Goal: Information Seeking & Learning: Learn about a topic

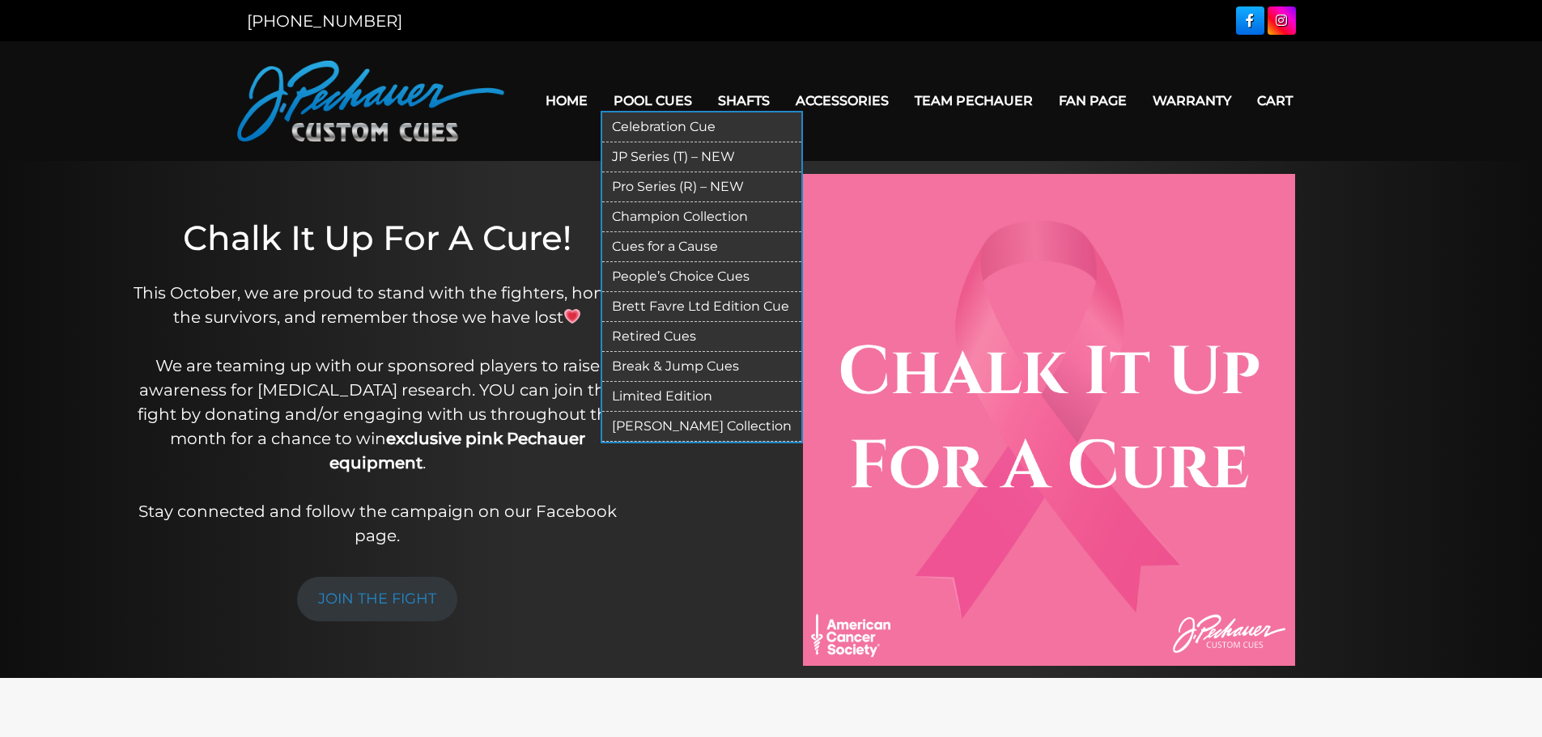
click at [661, 100] on link "Pool Cues" at bounding box center [653, 100] width 104 height 41
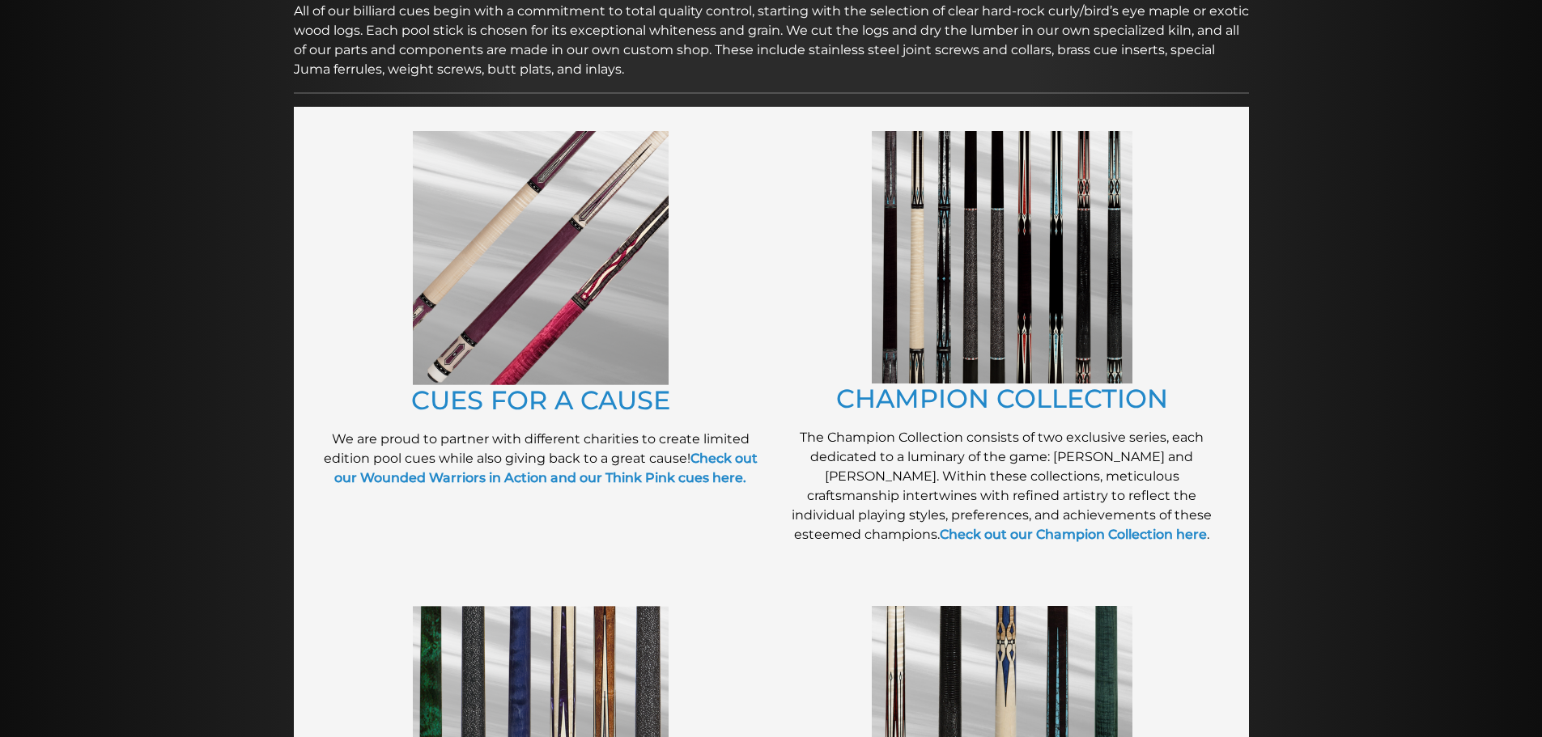
scroll to position [282, 0]
click at [556, 274] on img at bounding box center [541, 257] width 256 height 254
click at [1018, 263] on img at bounding box center [1002, 256] width 261 height 253
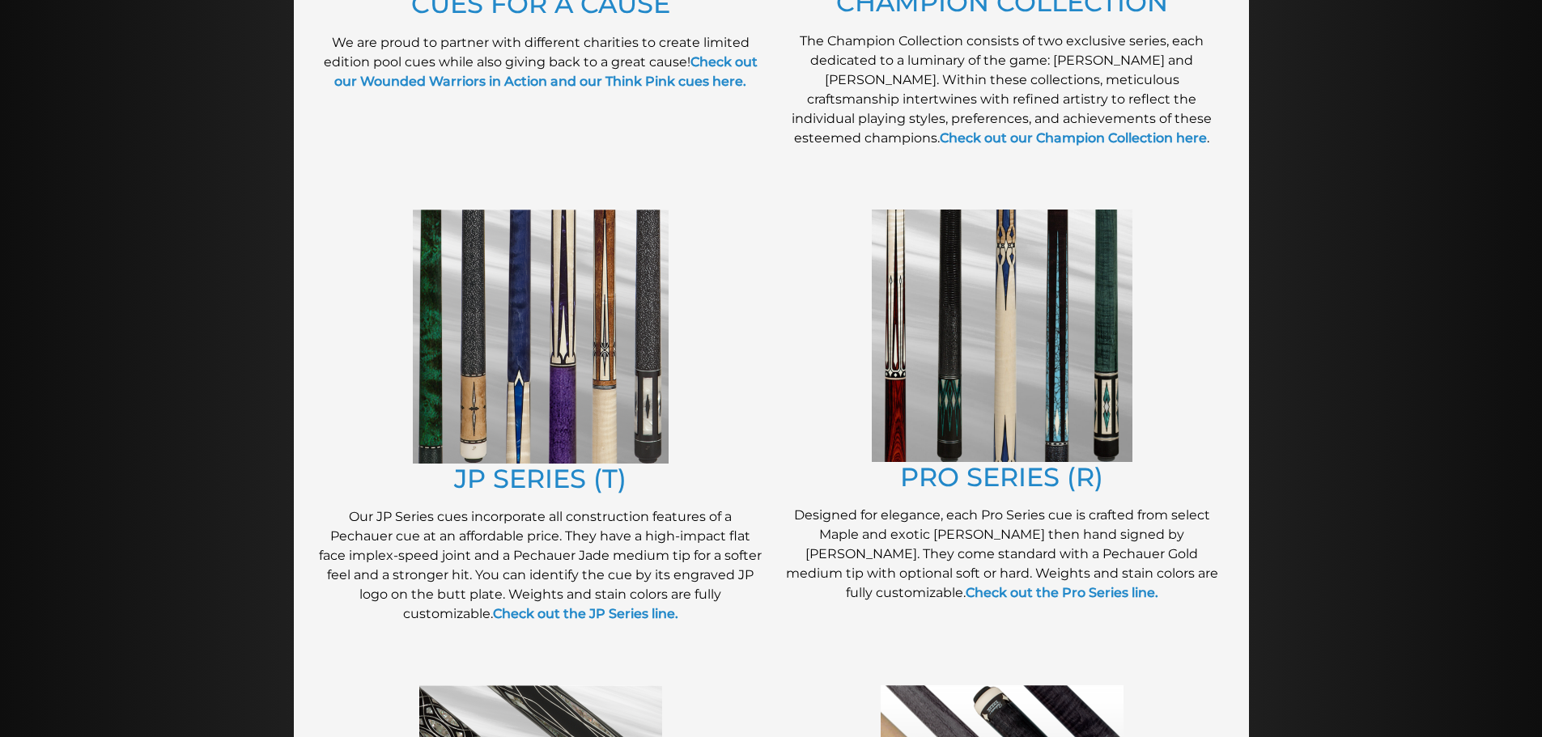
scroll to position [729, 0]
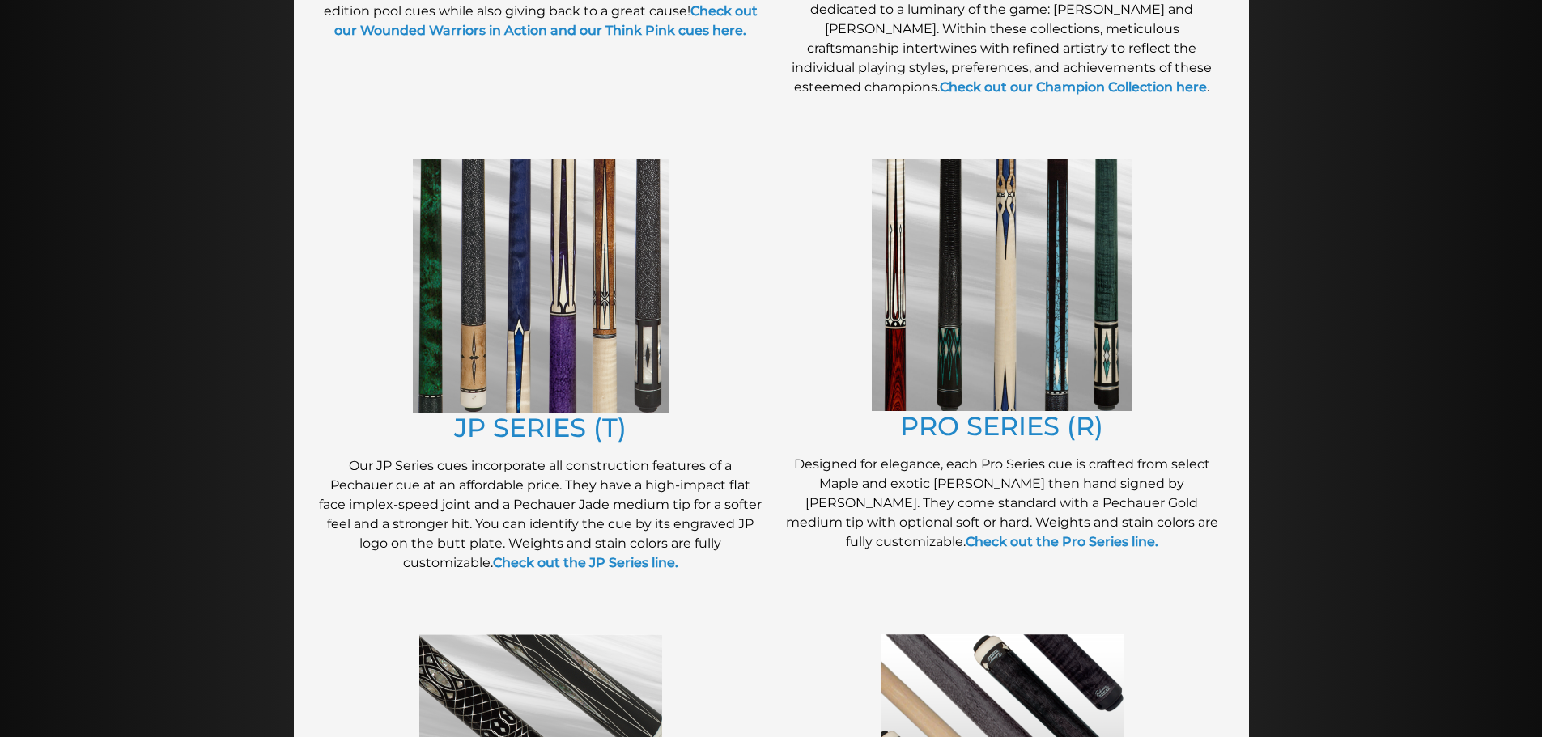
click at [511, 310] on img at bounding box center [541, 286] width 256 height 254
click at [986, 329] on img at bounding box center [1002, 285] width 261 height 253
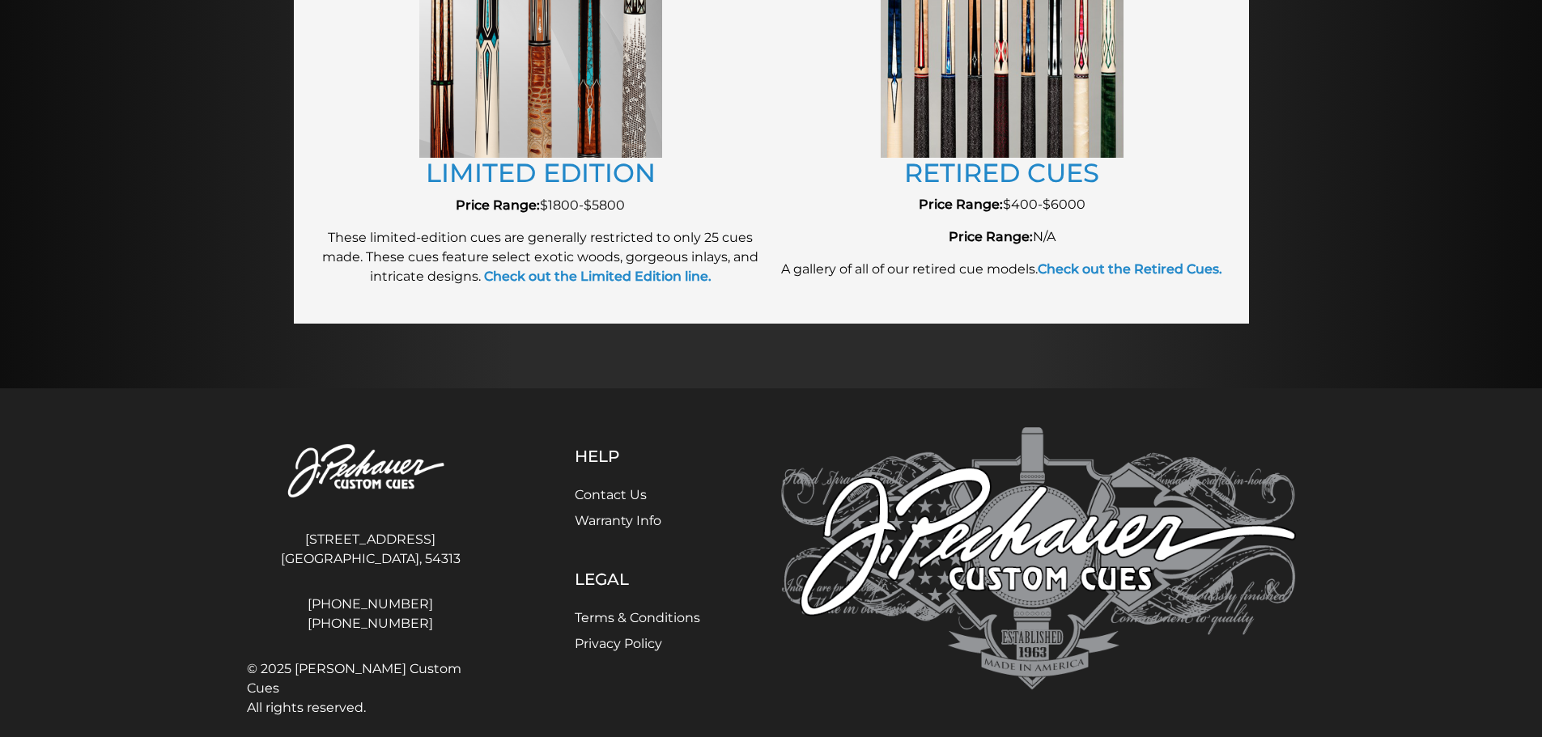
scroll to position [1978, 0]
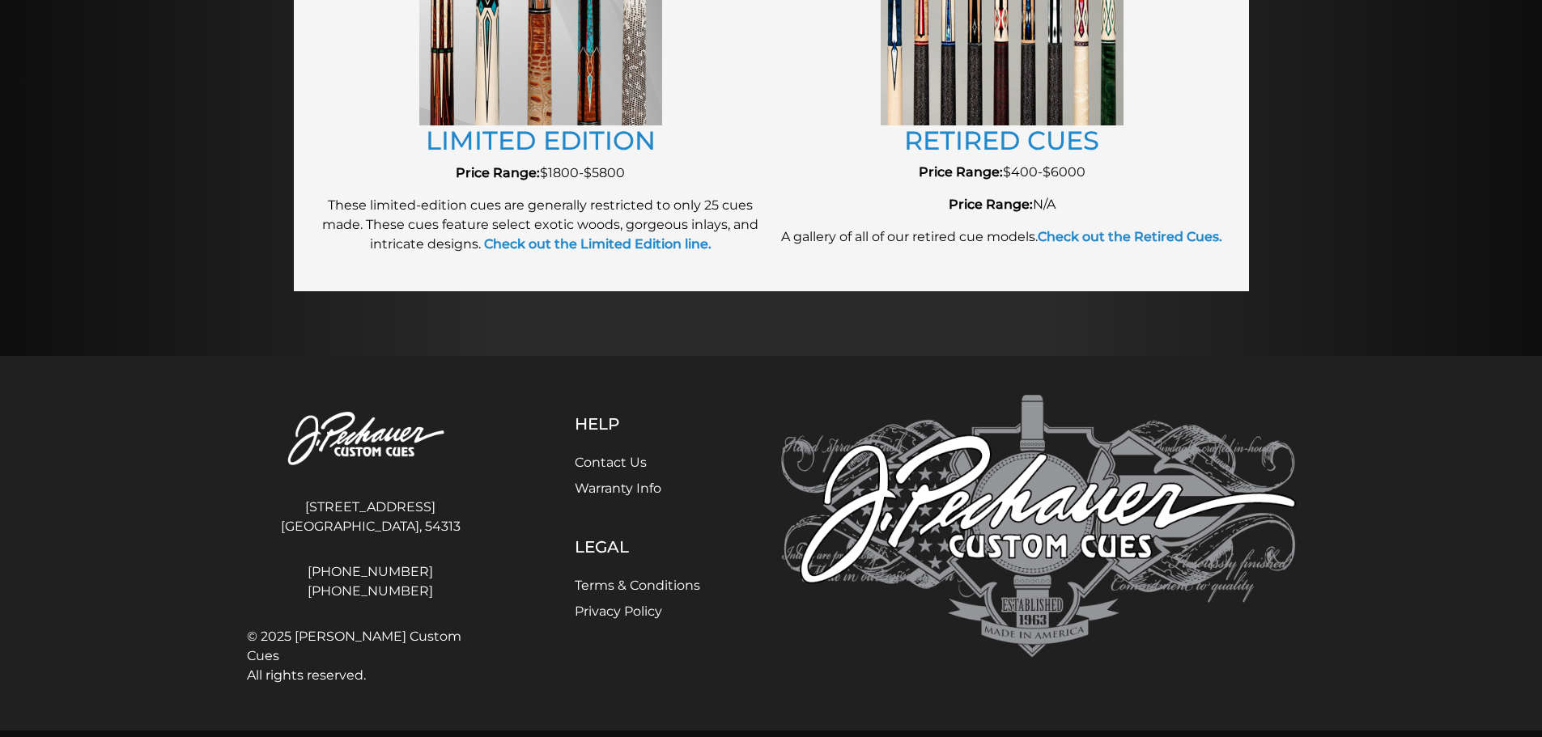
click at [606, 496] on link "Warranty Info" at bounding box center [618, 488] width 87 height 15
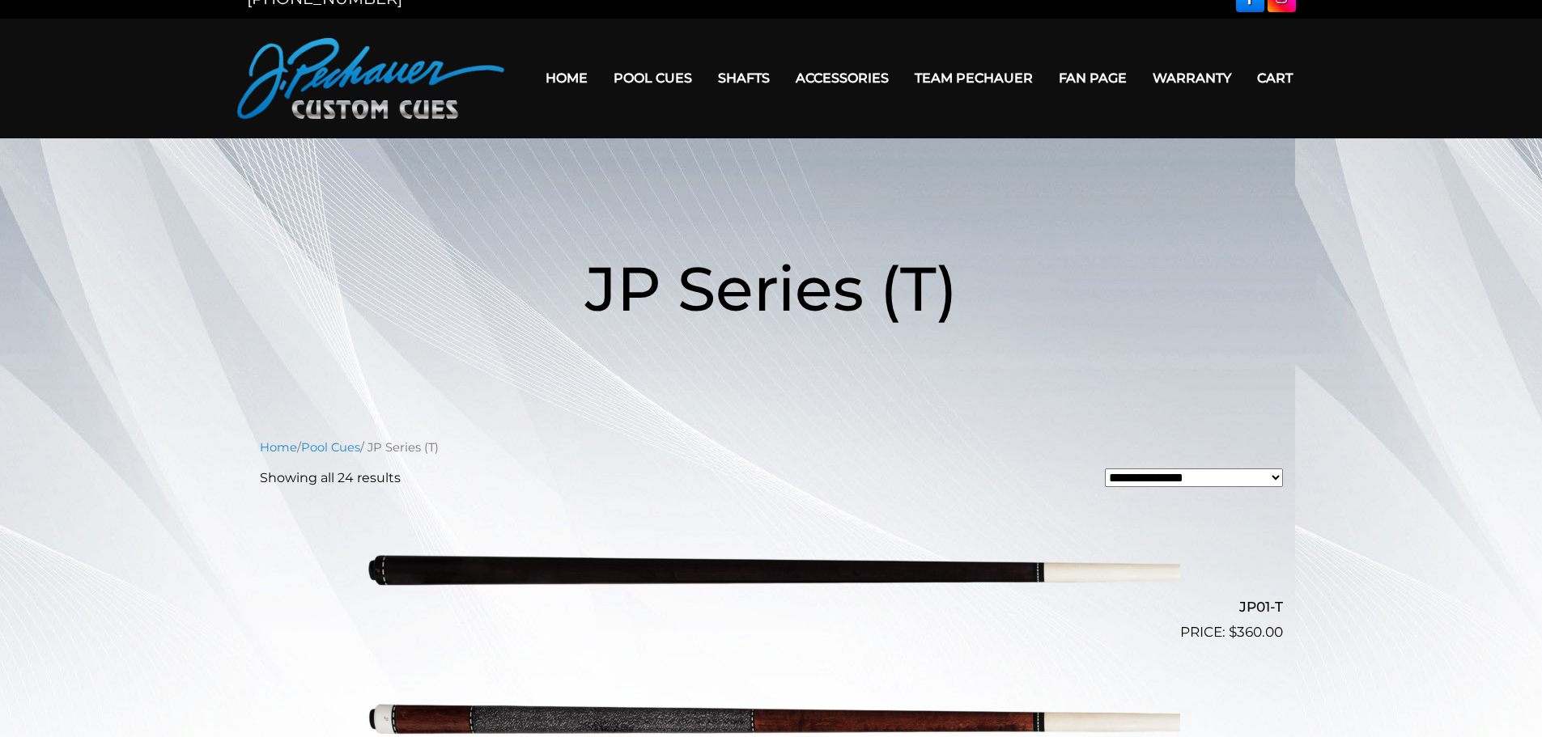
scroll to position [19, 0]
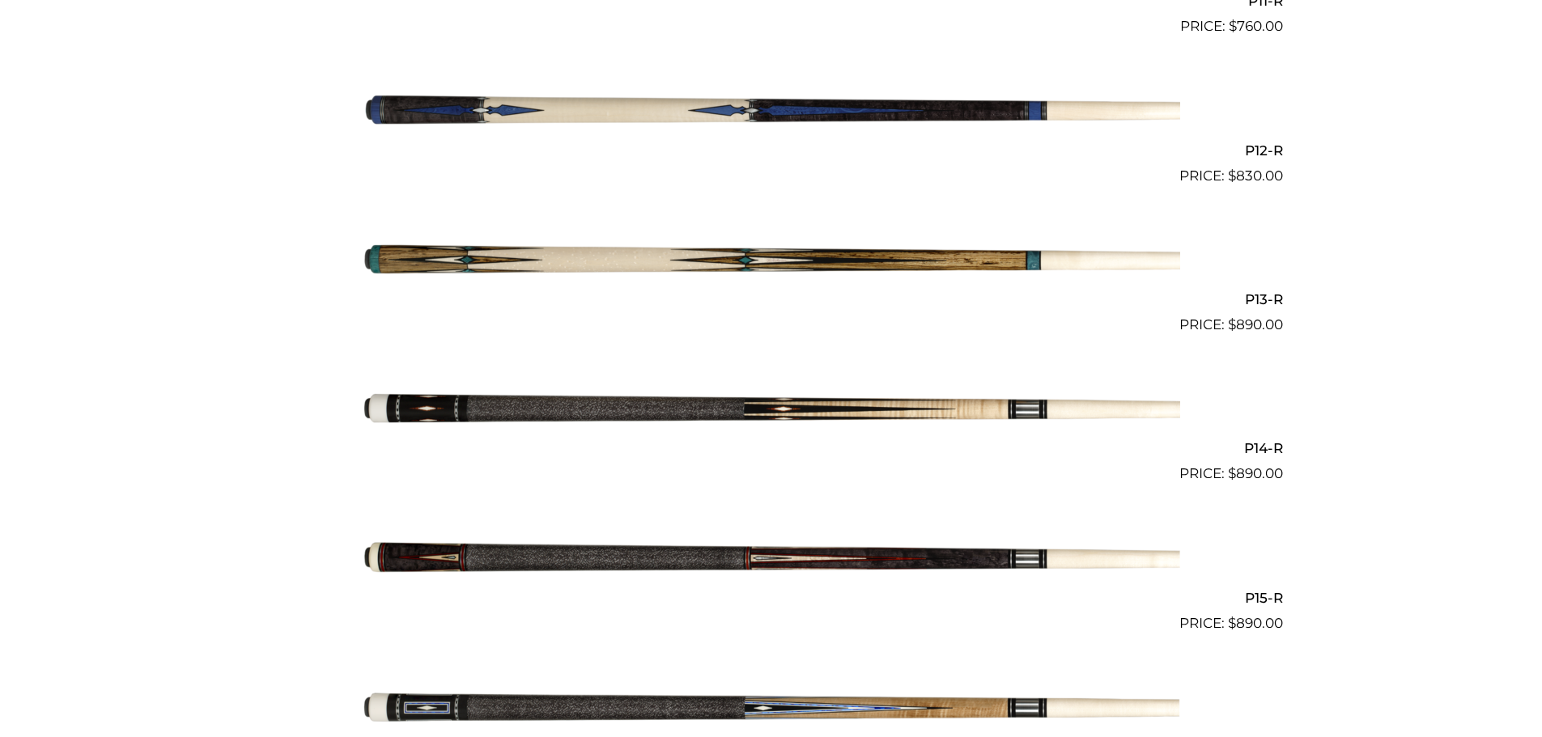
scroll to position [2125, 0]
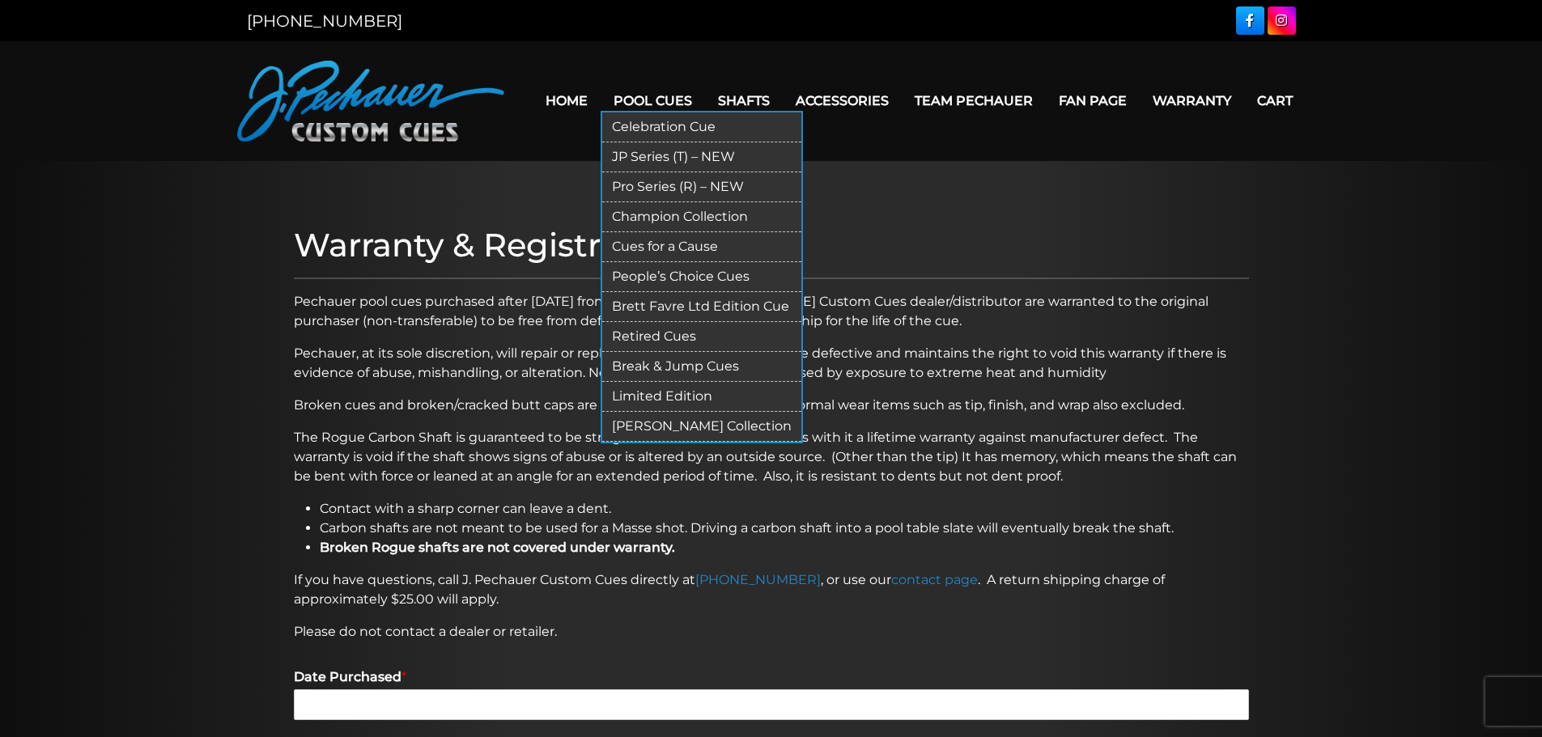
click at [665, 123] on link "Celebration Cue" at bounding box center [701, 128] width 199 height 30
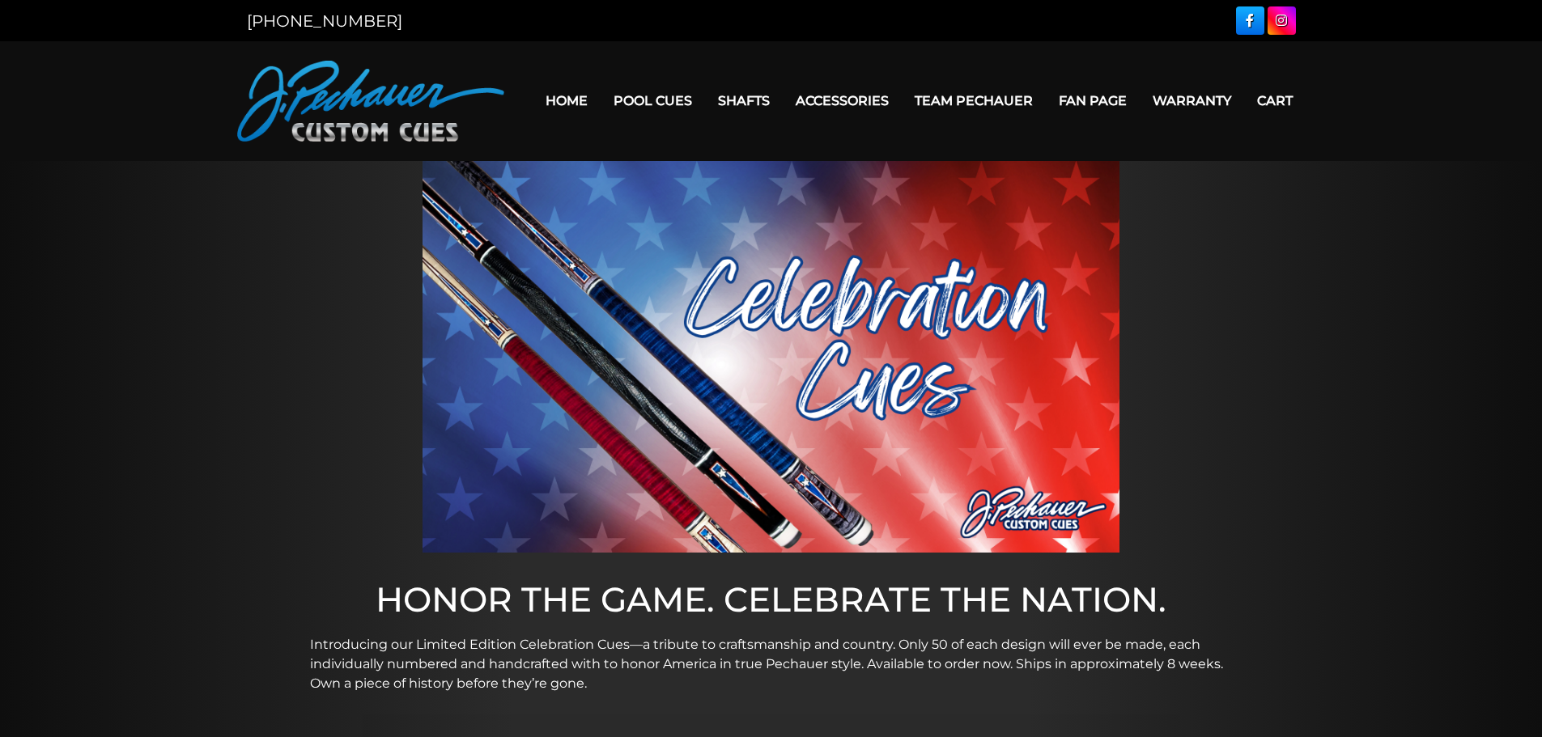
click at [992, 104] on link "Team Pechauer" at bounding box center [974, 100] width 144 height 41
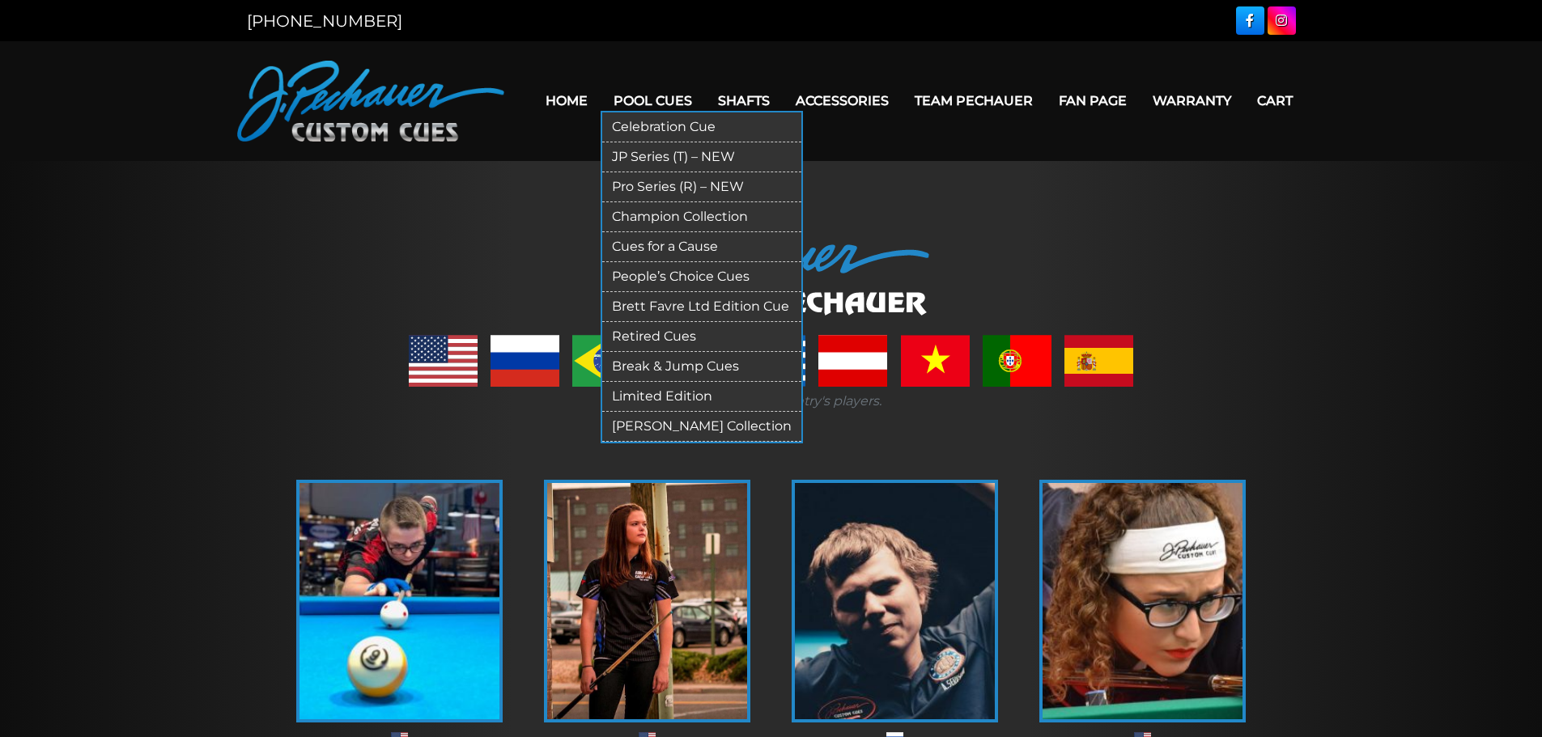
click at [678, 333] on link "Retired Cues" at bounding box center [701, 337] width 199 height 30
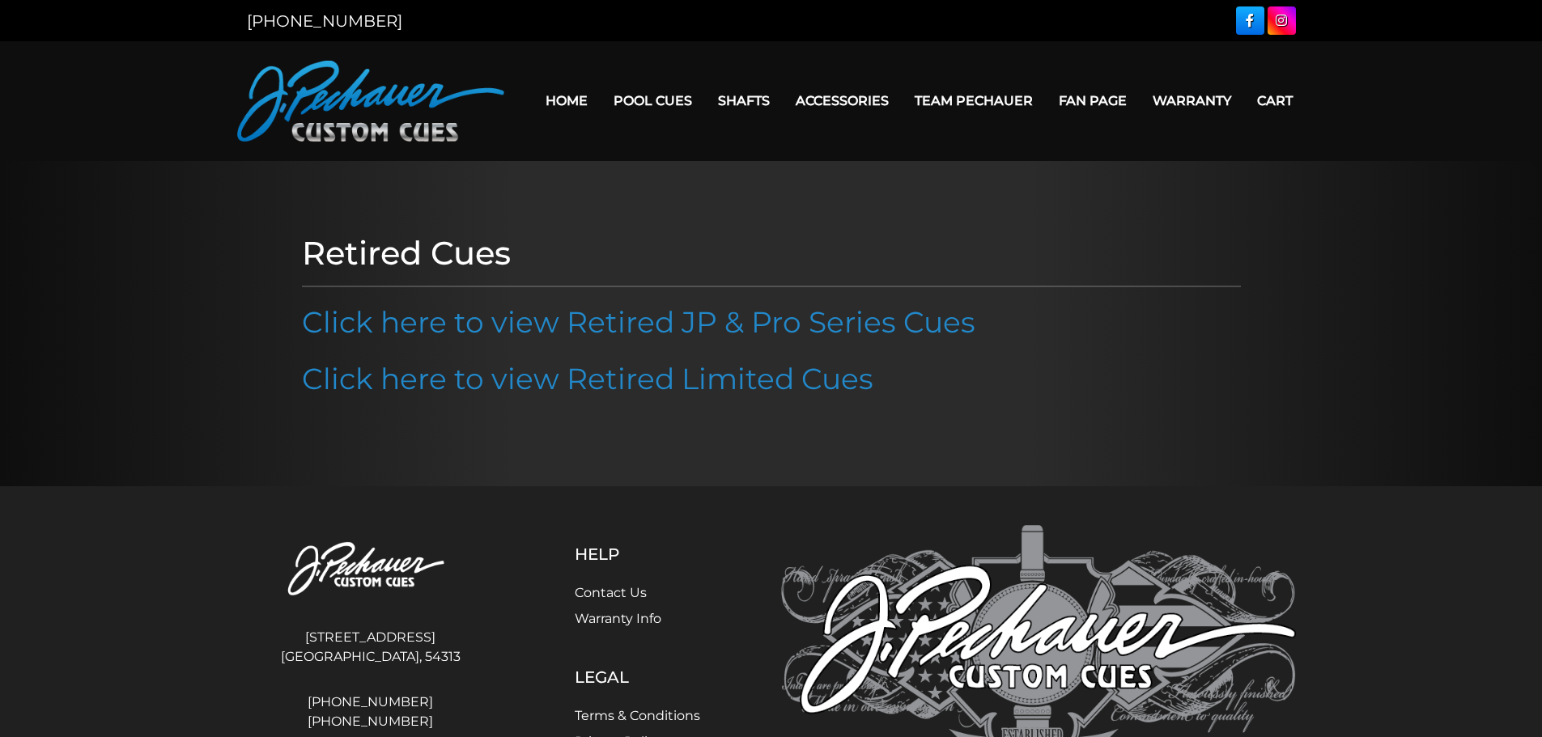
scroll to position [117, 0]
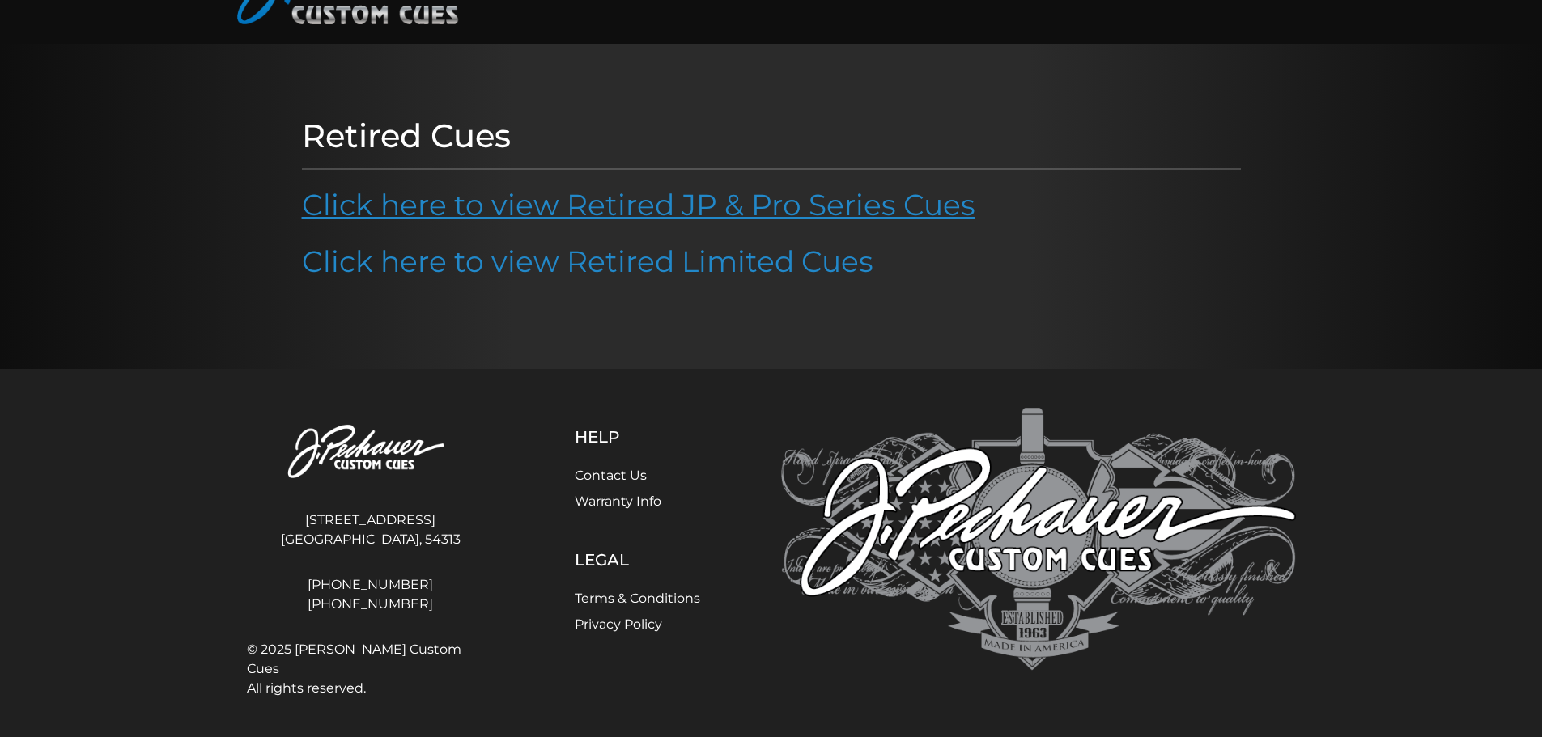
click at [438, 205] on link "Click here to view Retired JP & Pro Series Cues" at bounding box center [639, 205] width 674 height 36
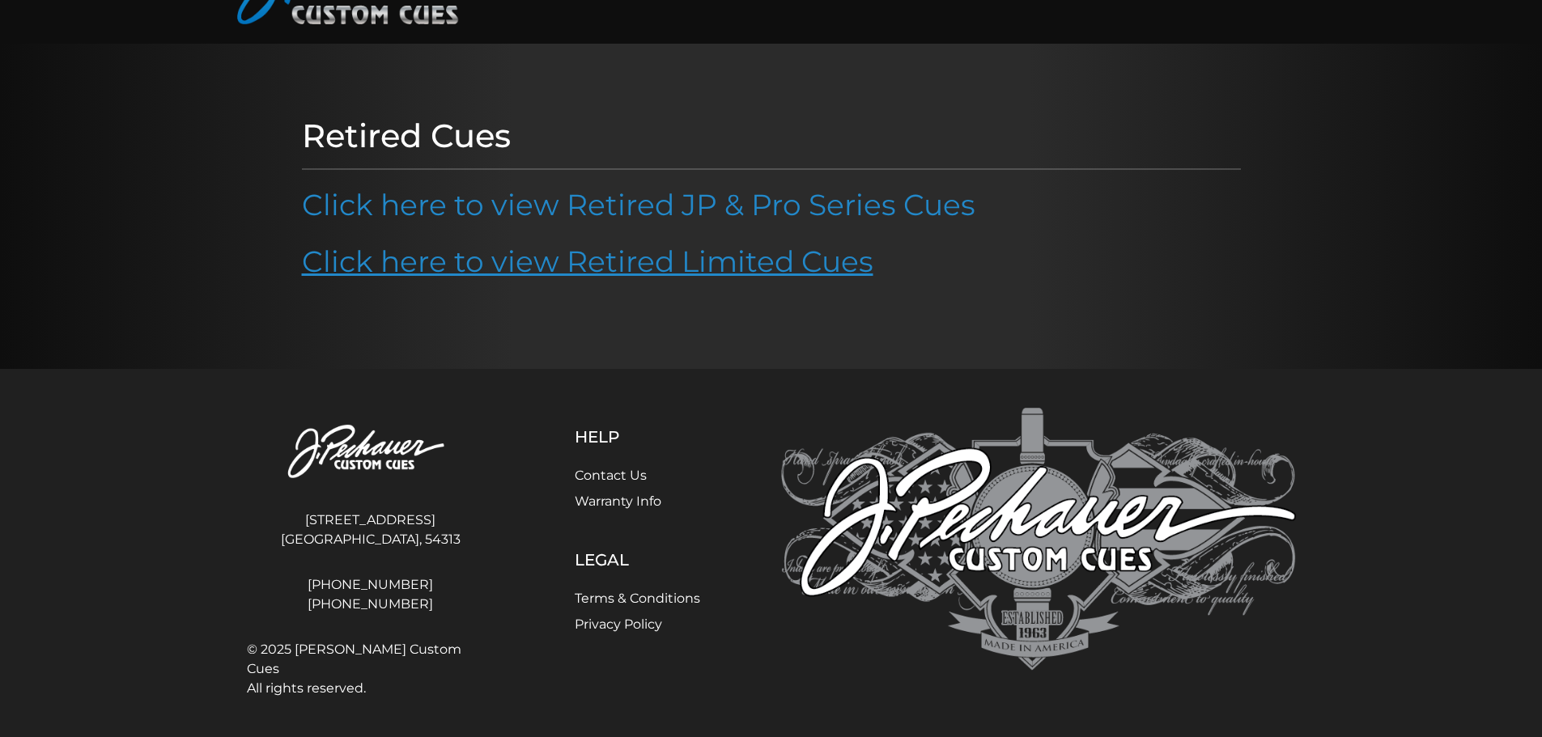
click at [647, 266] on link "Click here to view Retired Limited Cues" at bounding box center [588, 262] width 572 height 36
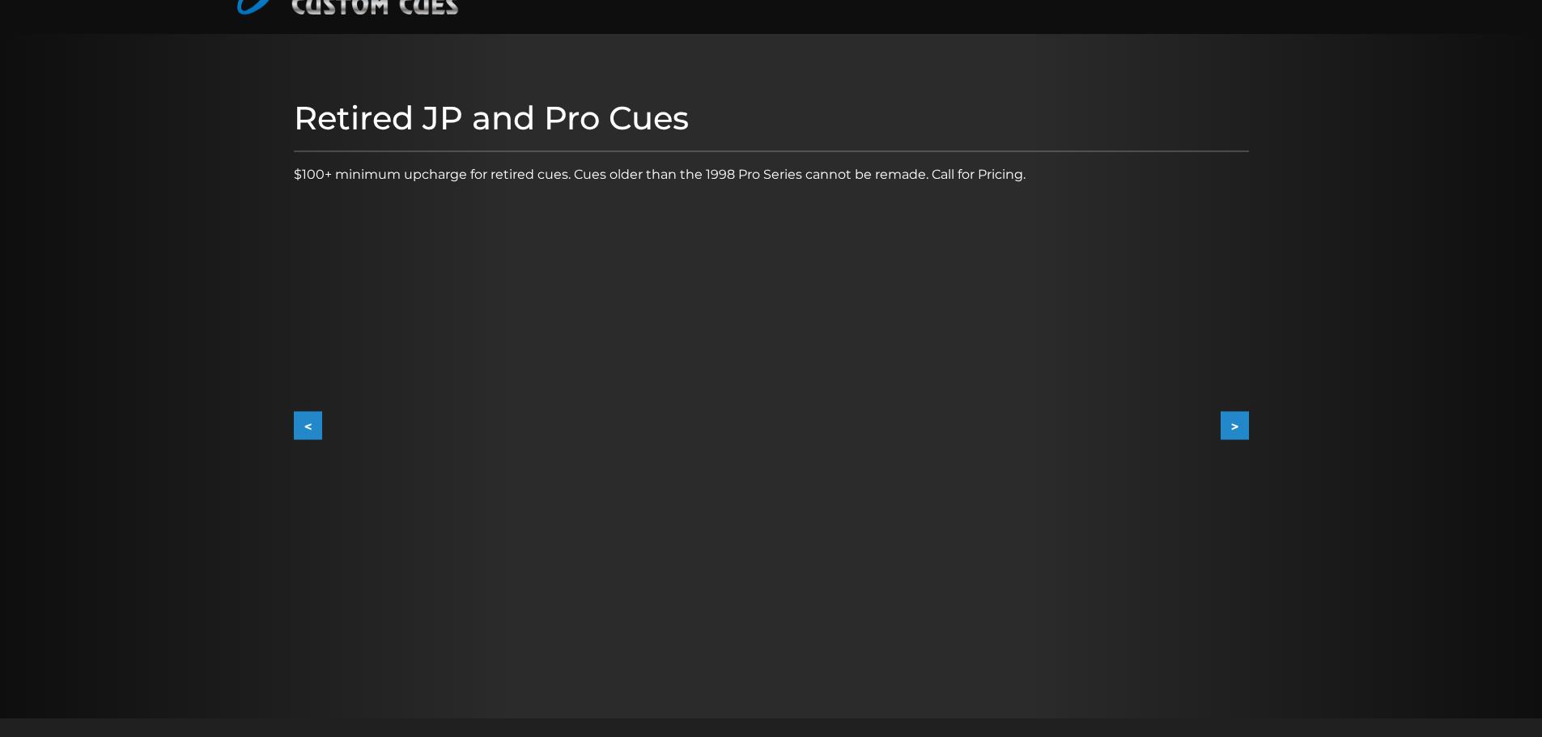
scroll to position [123, 0]
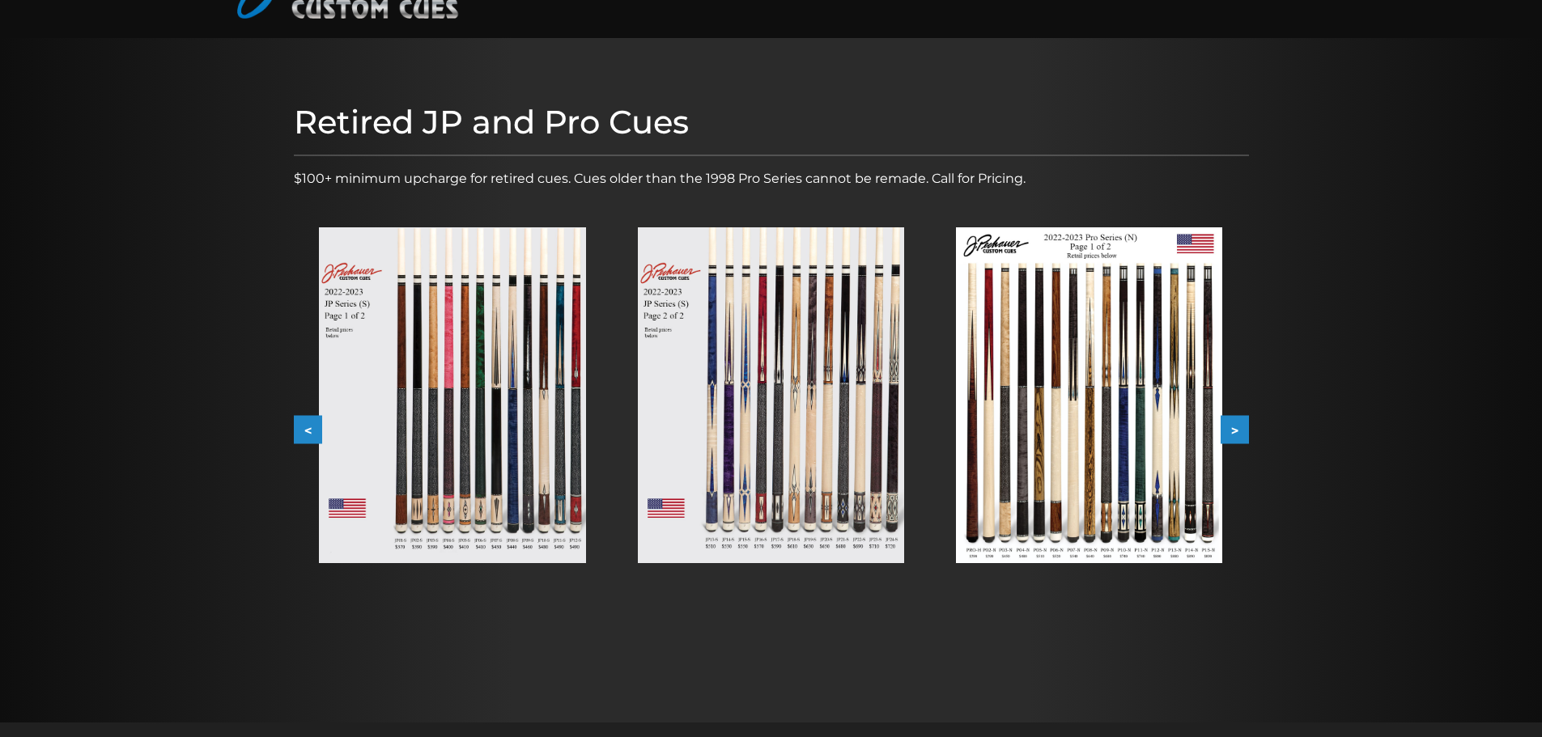
click at [506, 359] on img at bounding box center [452, 395] width 266 height 336
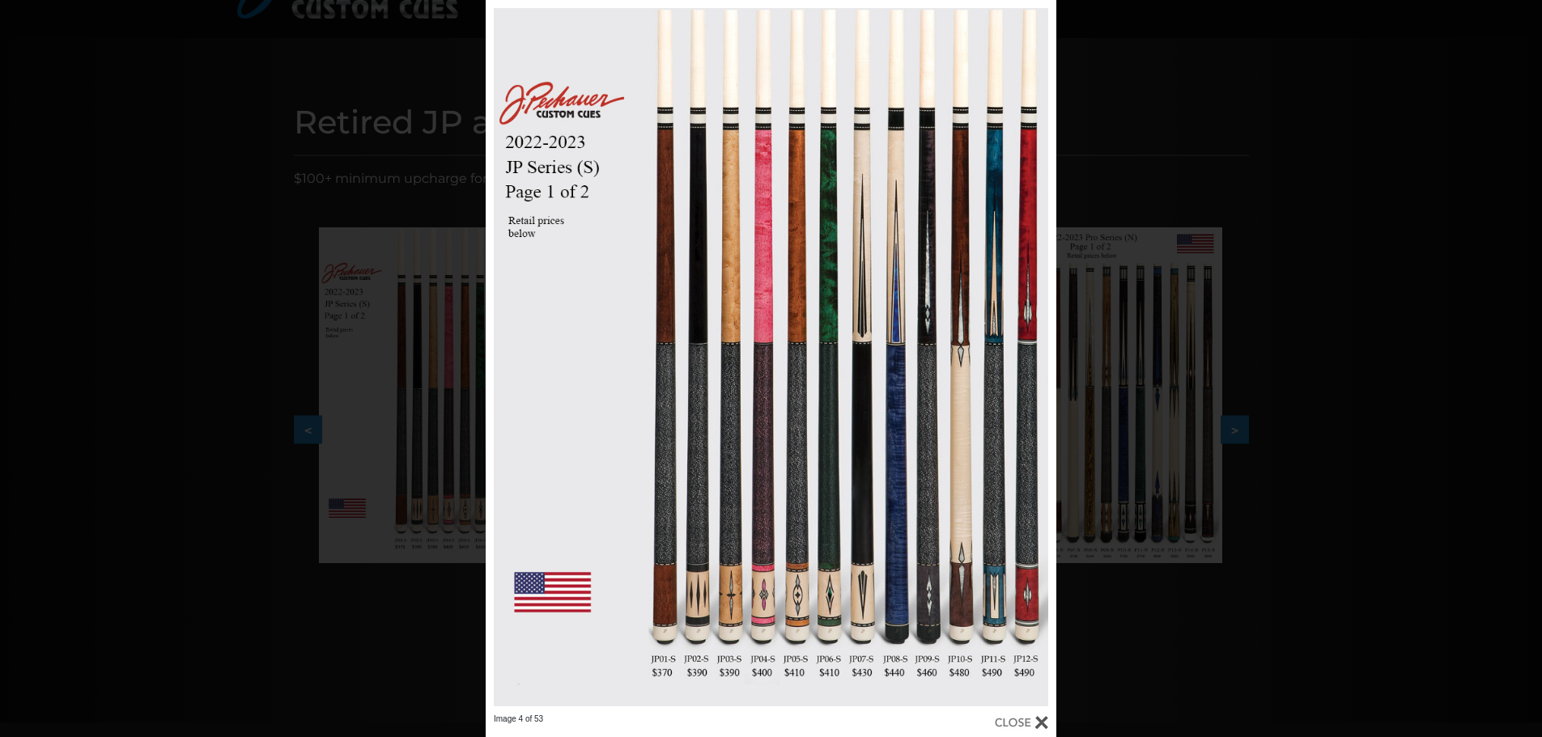
click at [1255, 427] on div "Image 4 of 53" at bounding box center [771, 368] width 1542 height 737
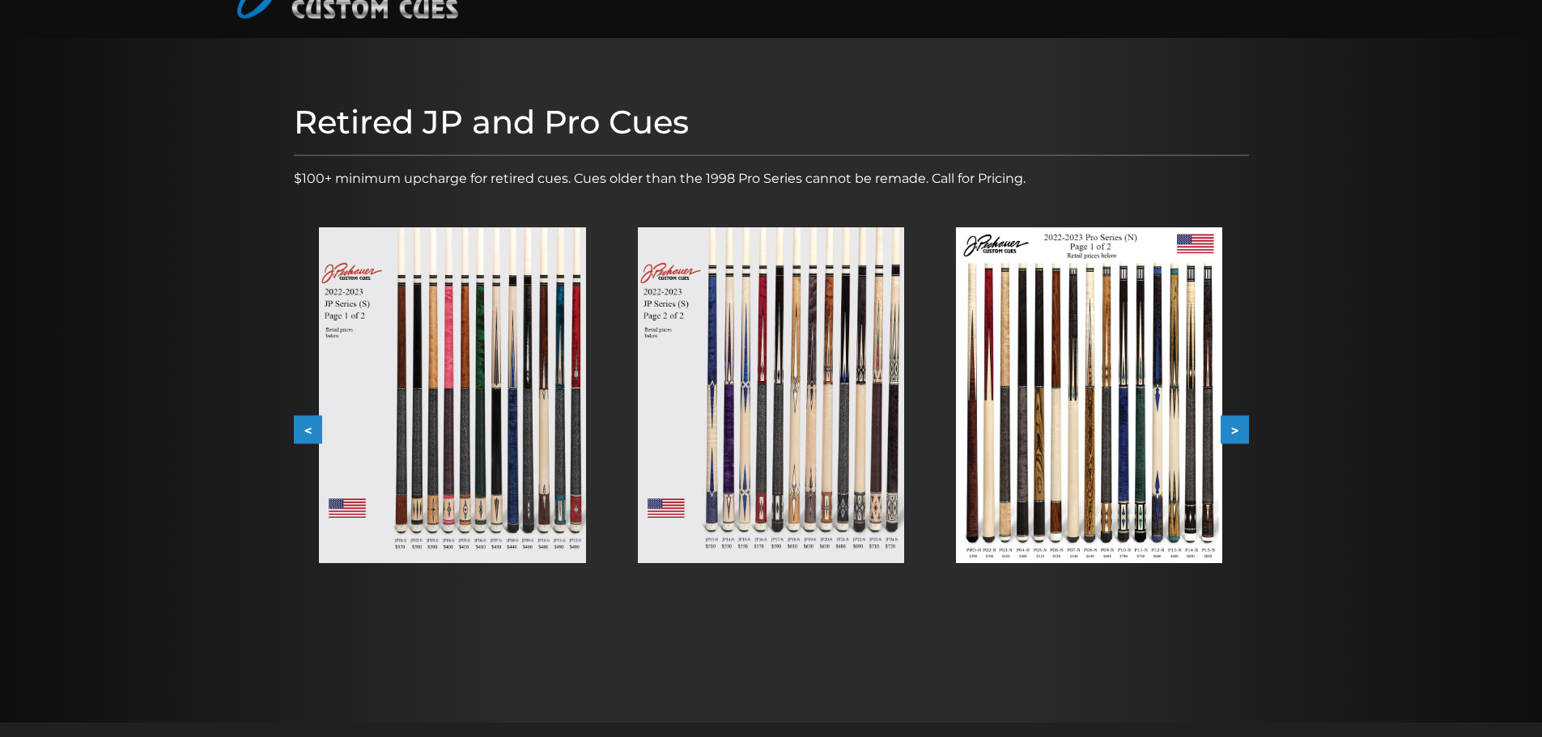
click at [621, 389] on div at bounding box center [771, 396] width 318 height 388
click at [1245, 428] on button ">" at bounding box center [1235, 430] width 28 height 28
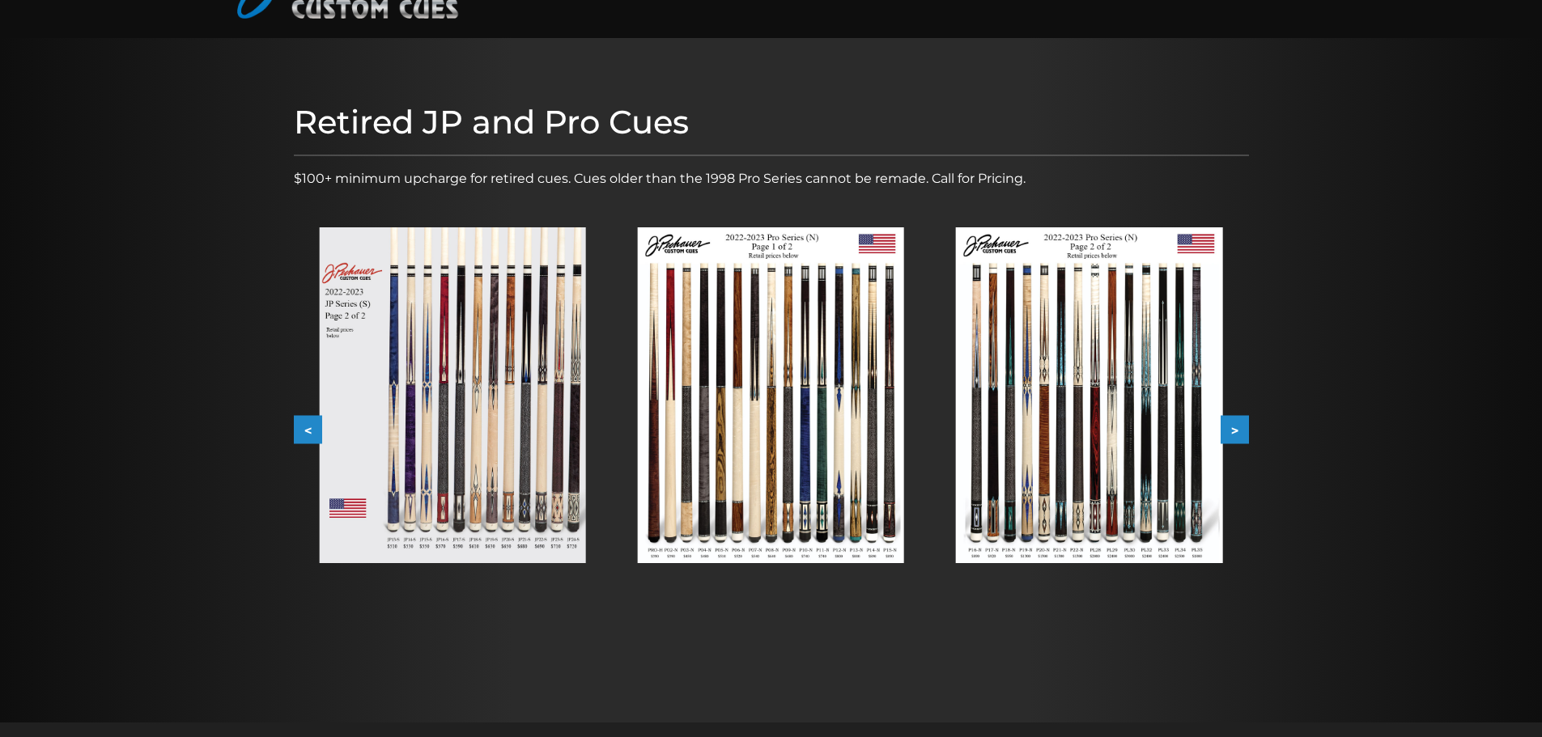
click at [754, 412] on img at bounding box center [771, 395] width 266 height 336
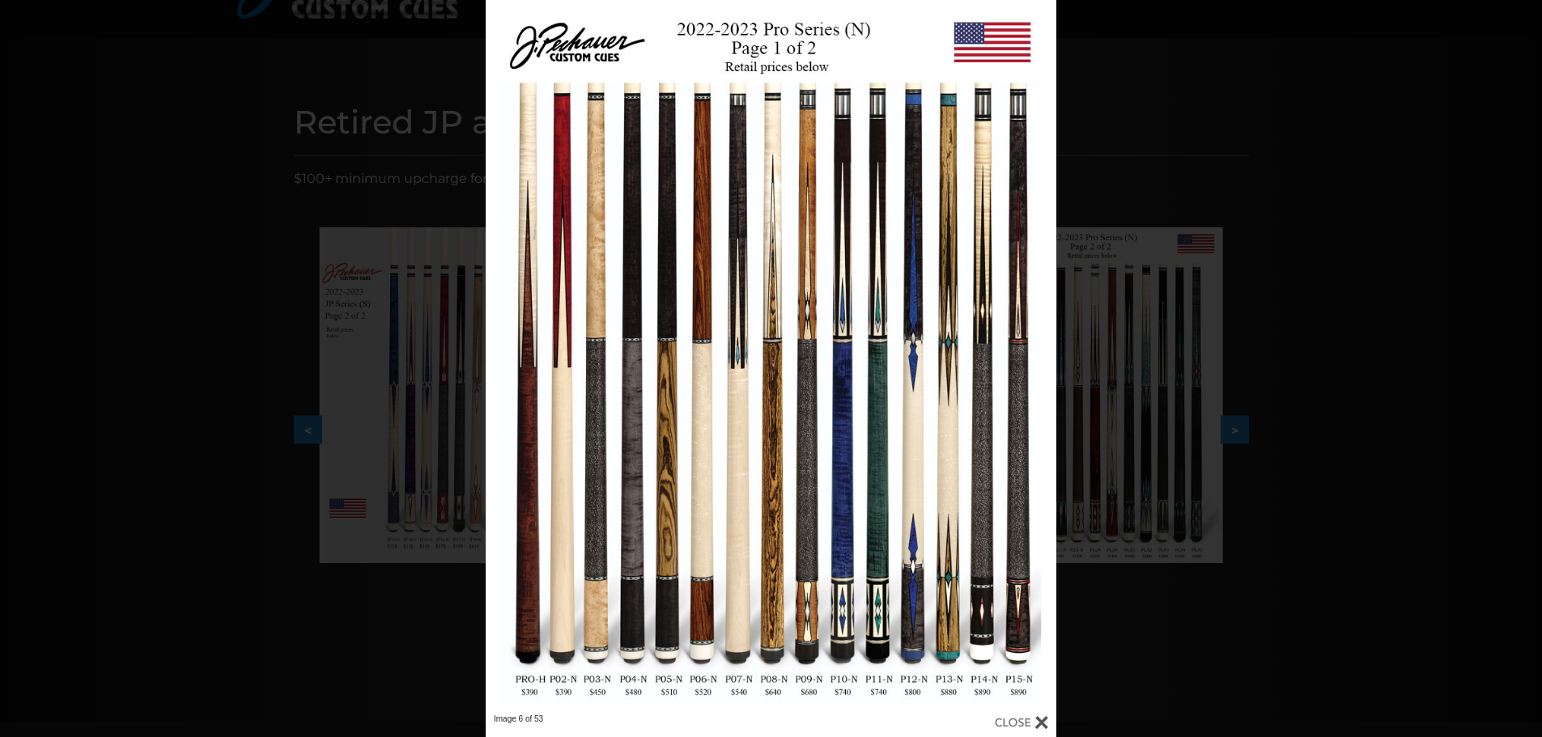
click at [1191, 508] on div "Image 6 of 53" at bounding box center [771, 368] width 1542 height 737
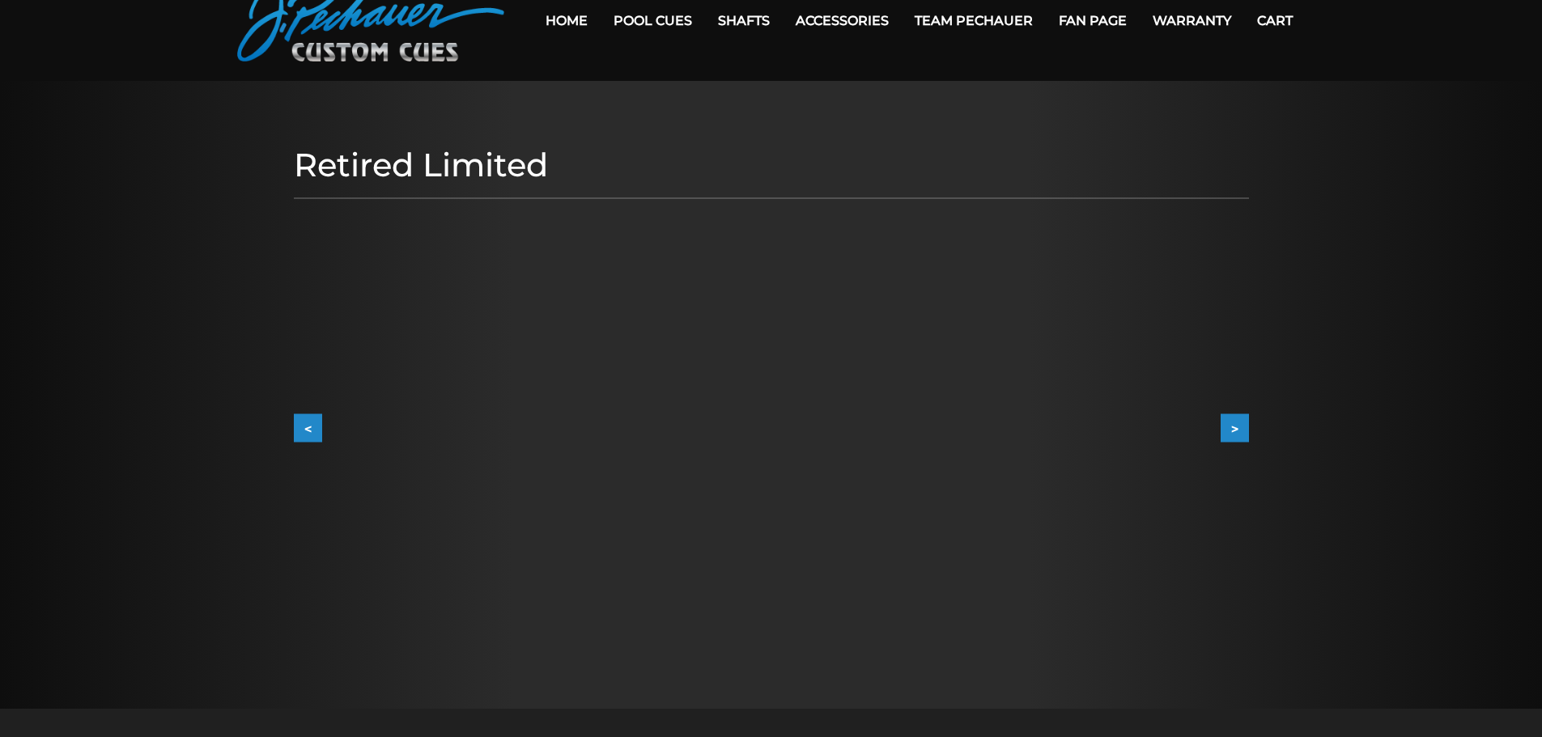
scroll to position [81, 0]
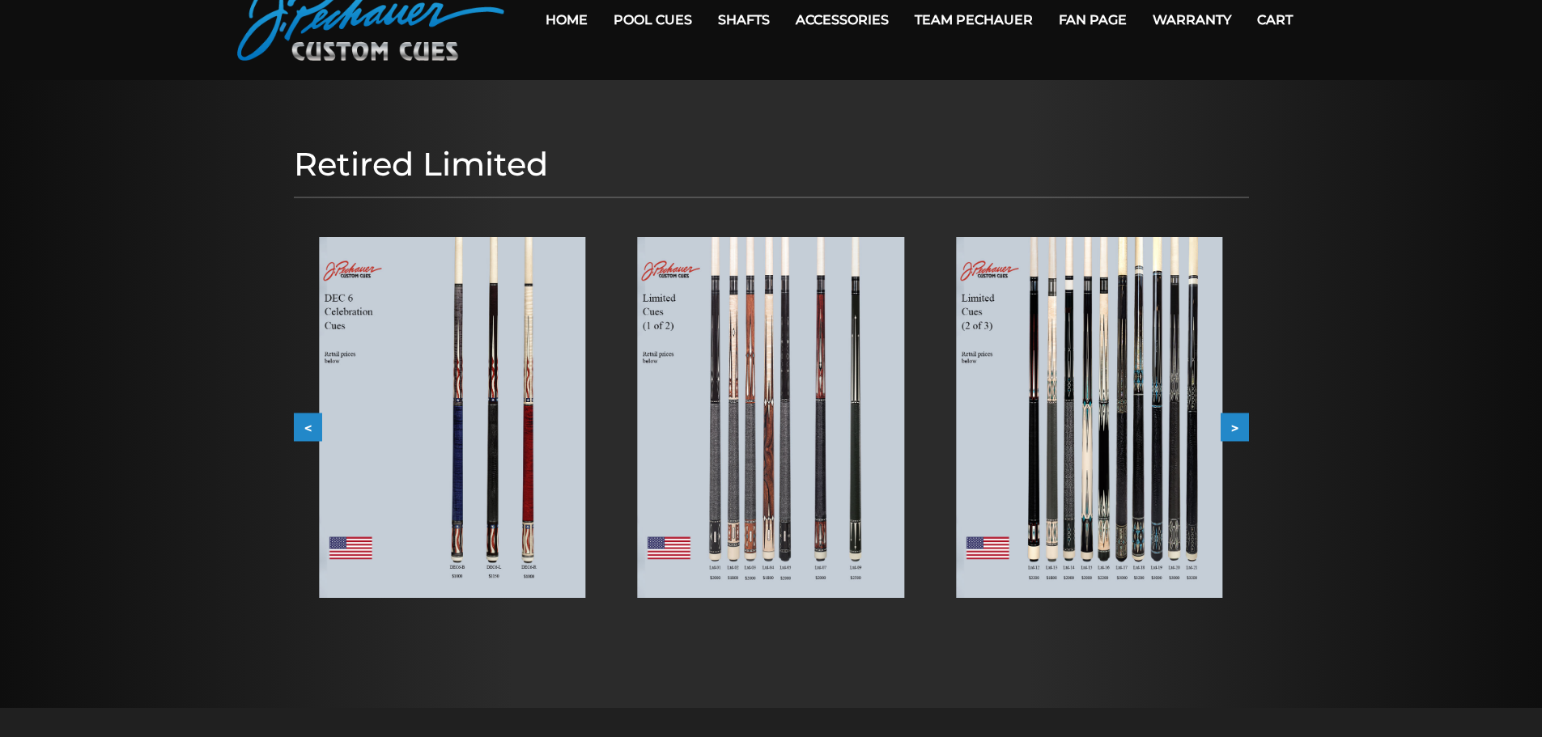
click at [402, 379] on img at bounding box center [452, 417] width 266 height 361
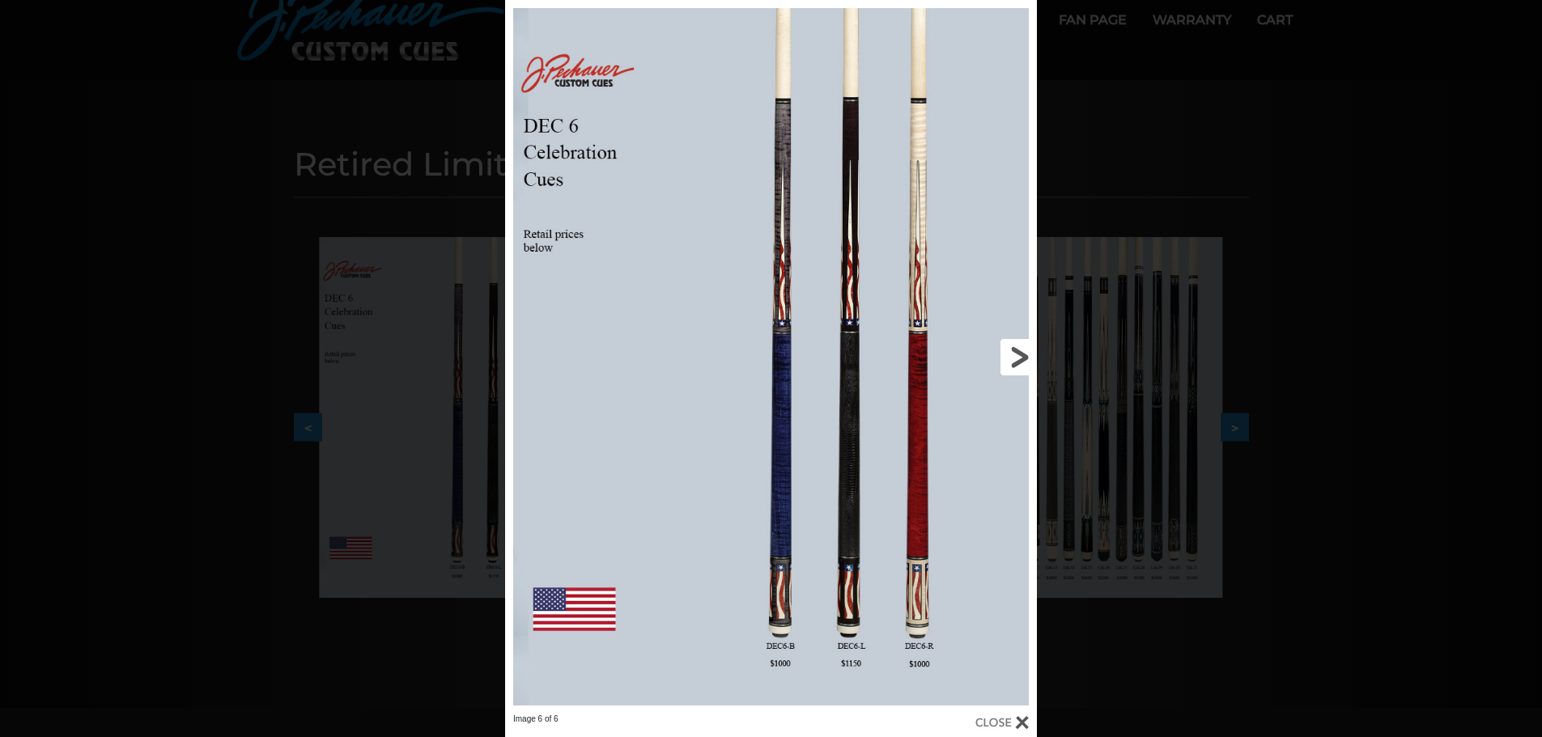
click at [1016, 364] on link at bounding box center [917, 357] width 240 height 714
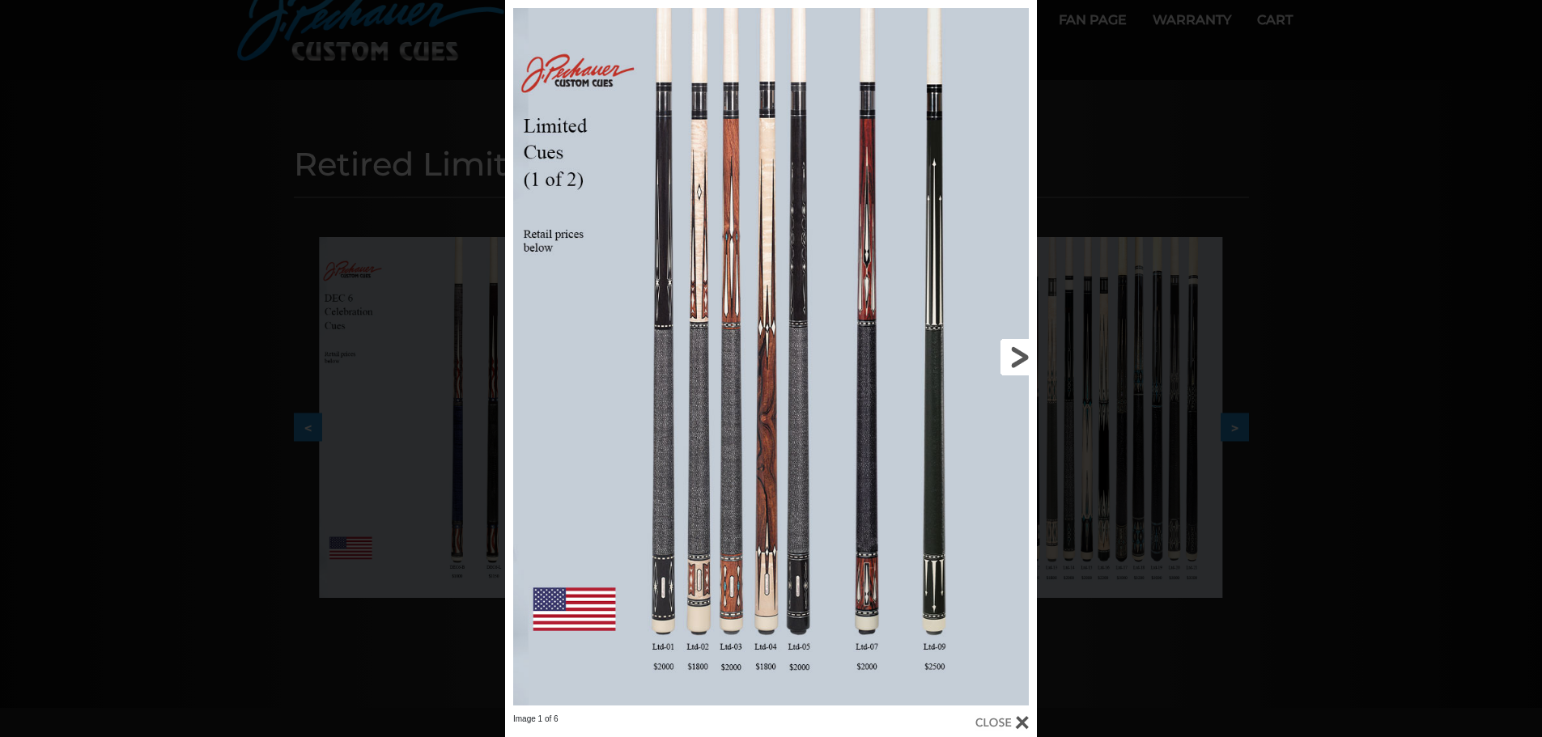
click at [1016, 360] on link at bounding box center [917, 357] width 240 height 714
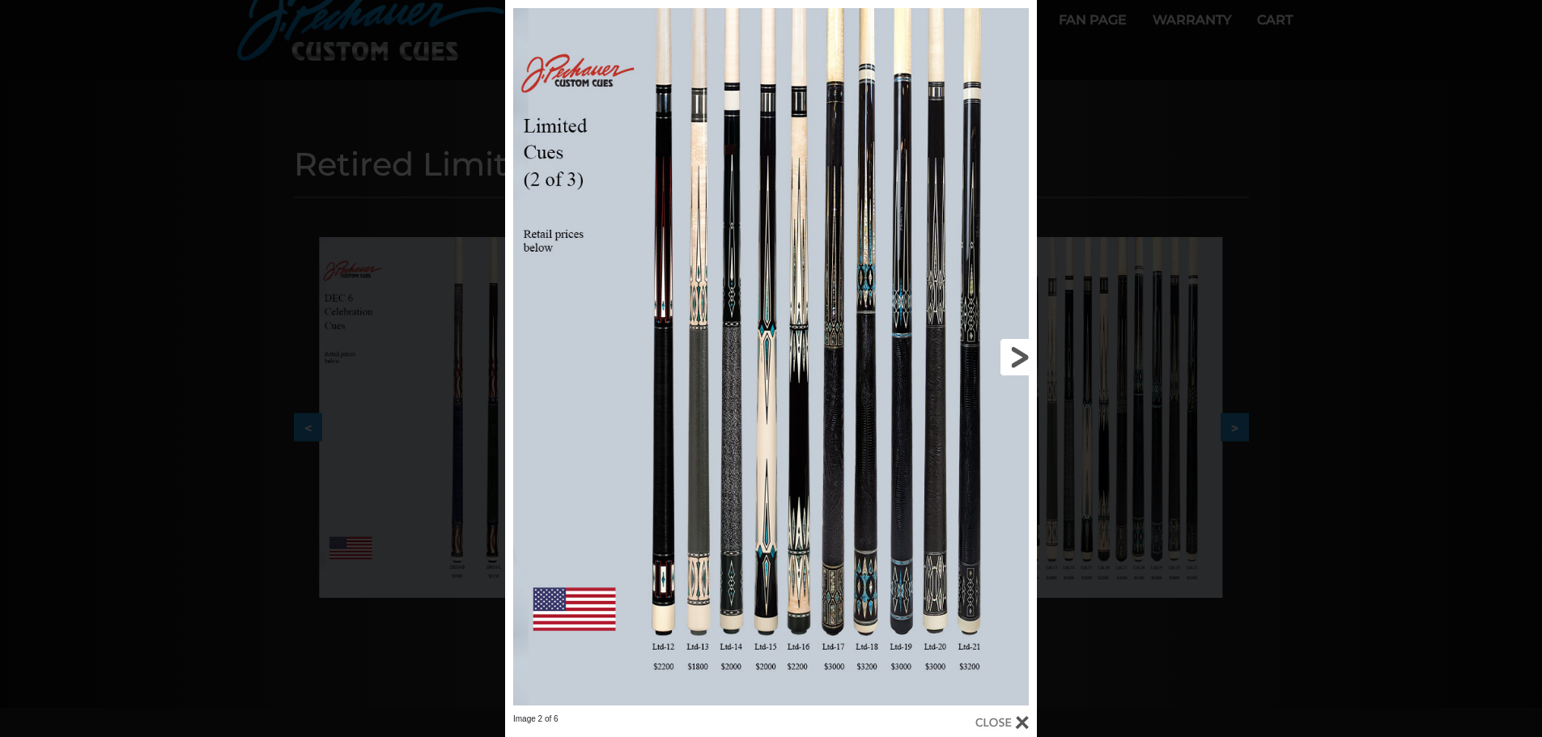
click at [1016, 360] on link at bounding box center [917, 357] width 240 height 714
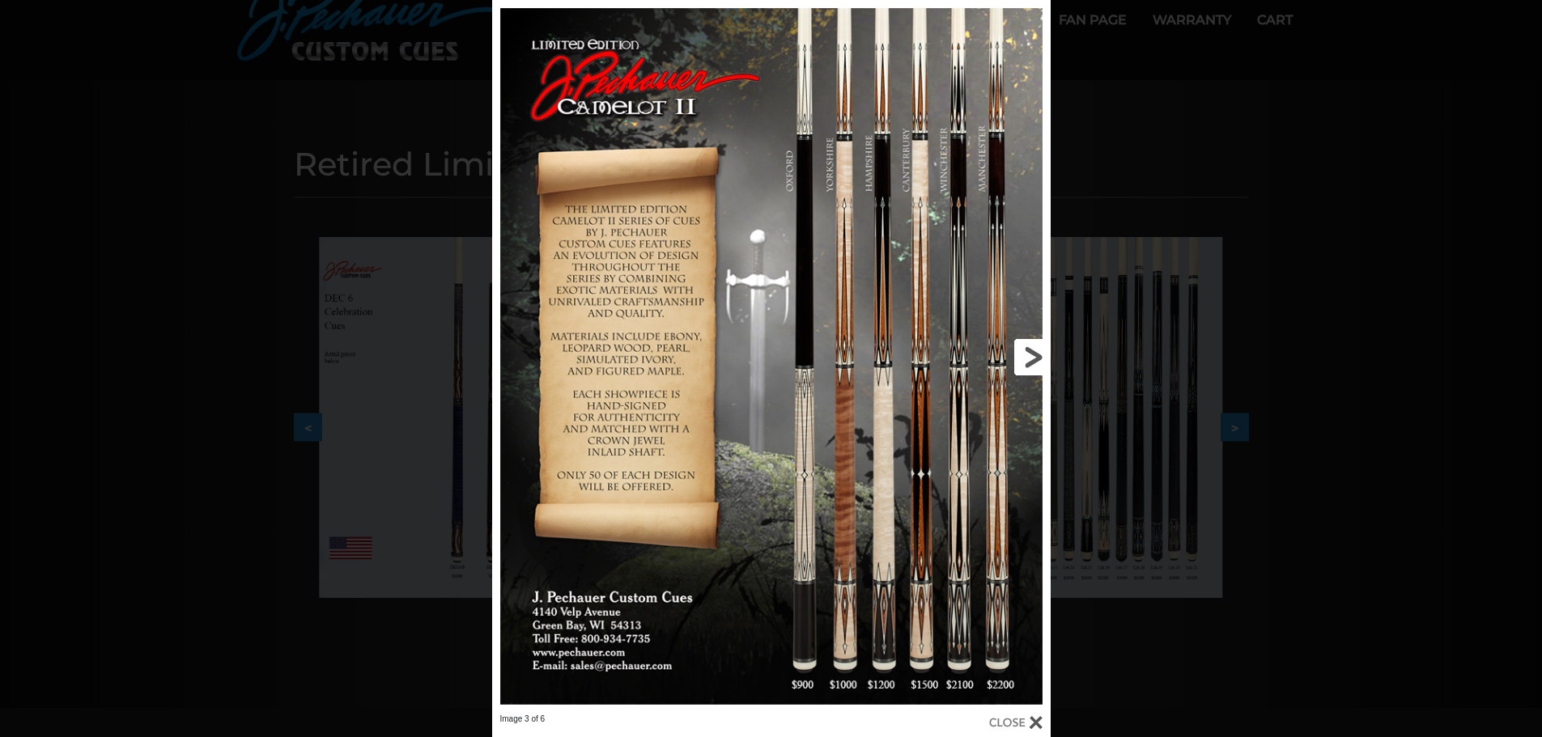
click at [1023, 360] on link at bounding box center [925, 357] width 252 height 714
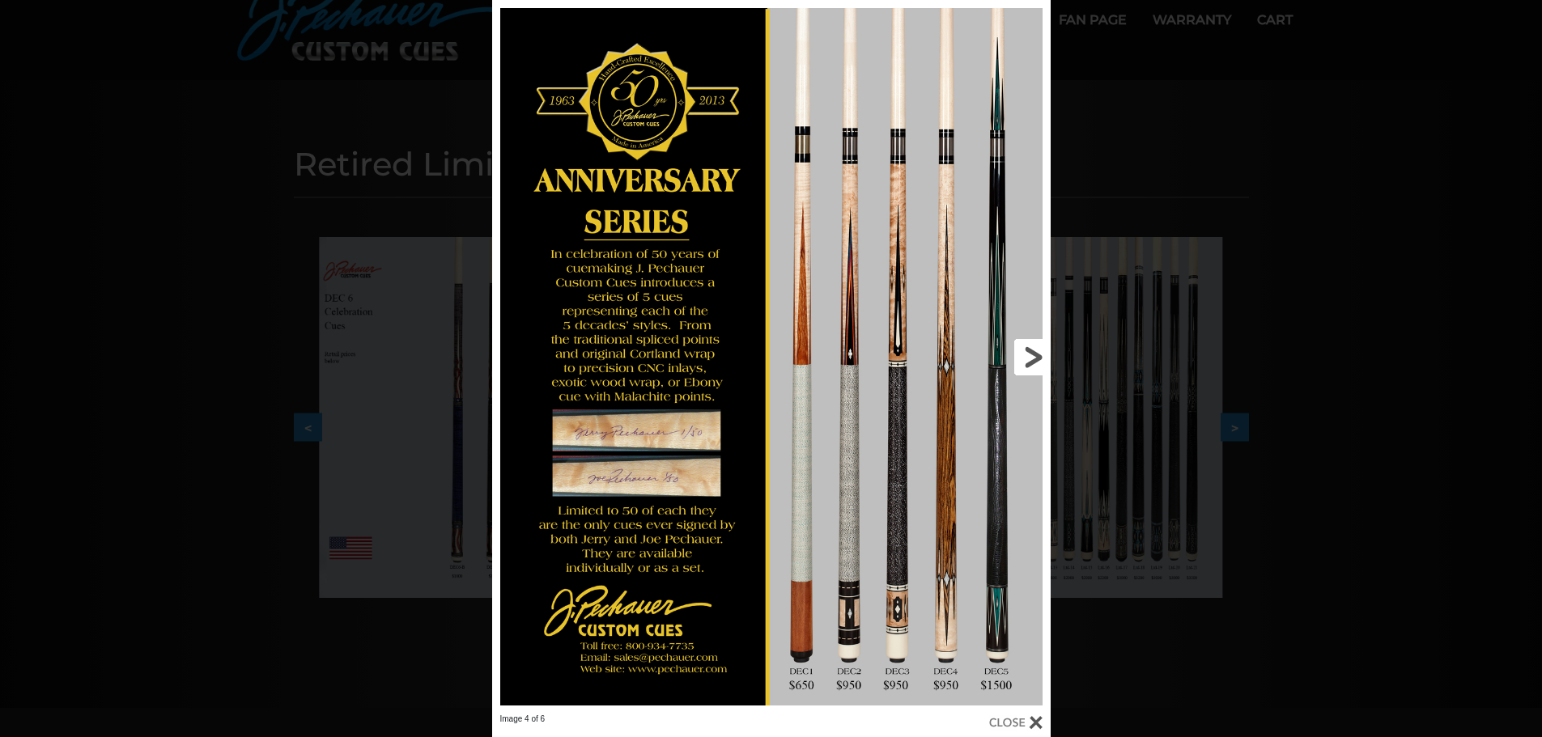
click at [1023, 360] on link at bounding box center [925, 357] width 252 height 714
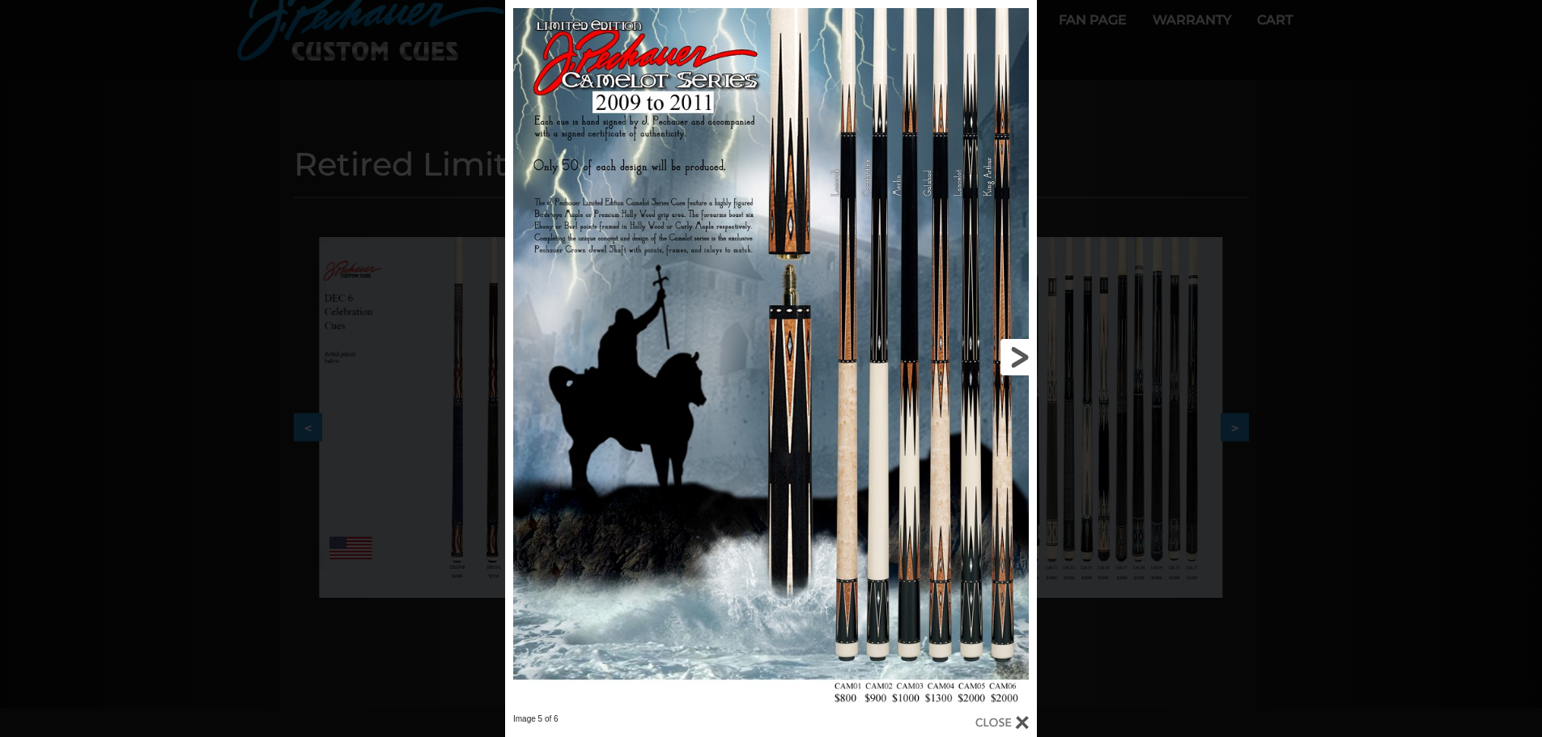
click at [1023, 360] on link at bounding box center [917, 357] width 240 height 714
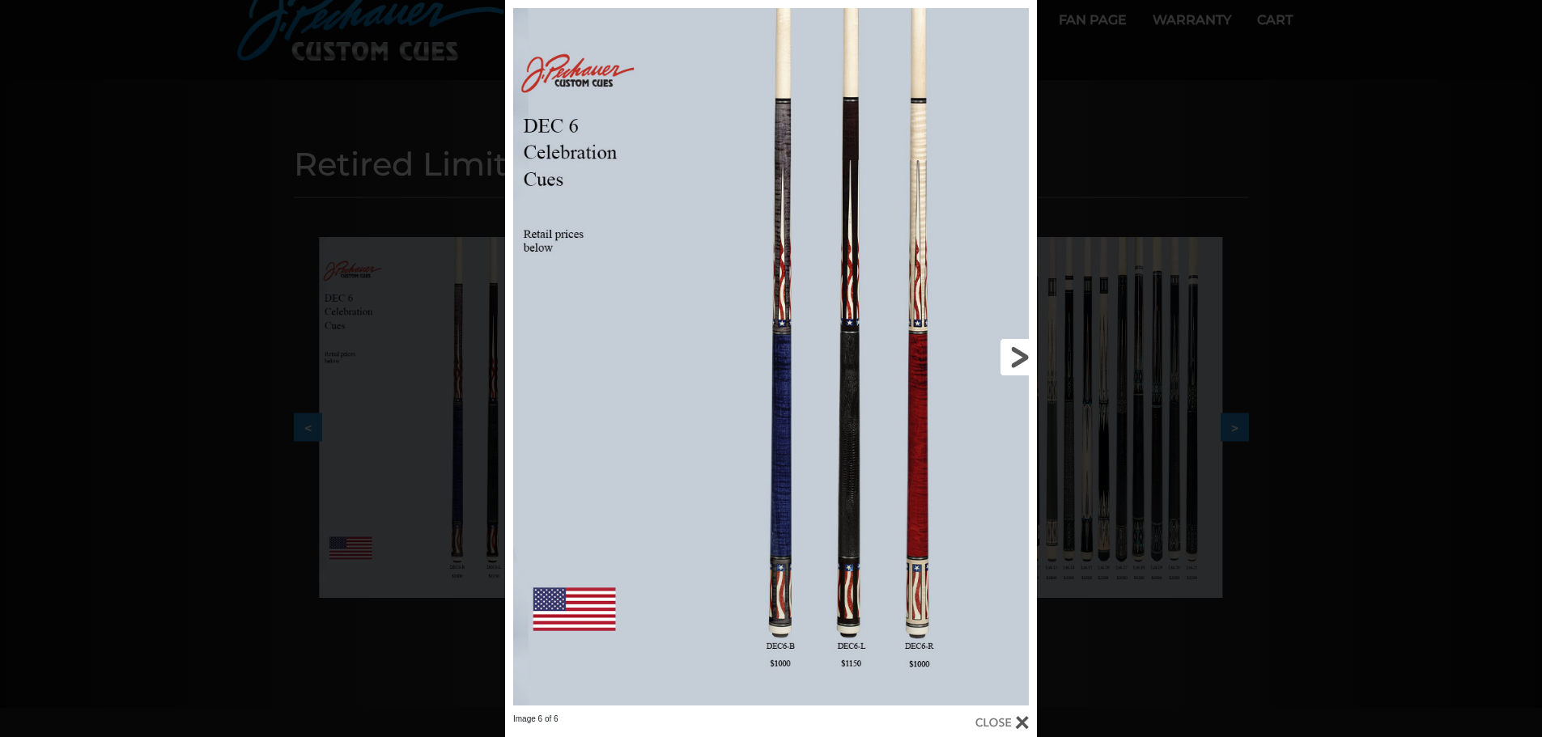
click at [1014, 359] on link at bounding box center [917, 357] width 240 height 714
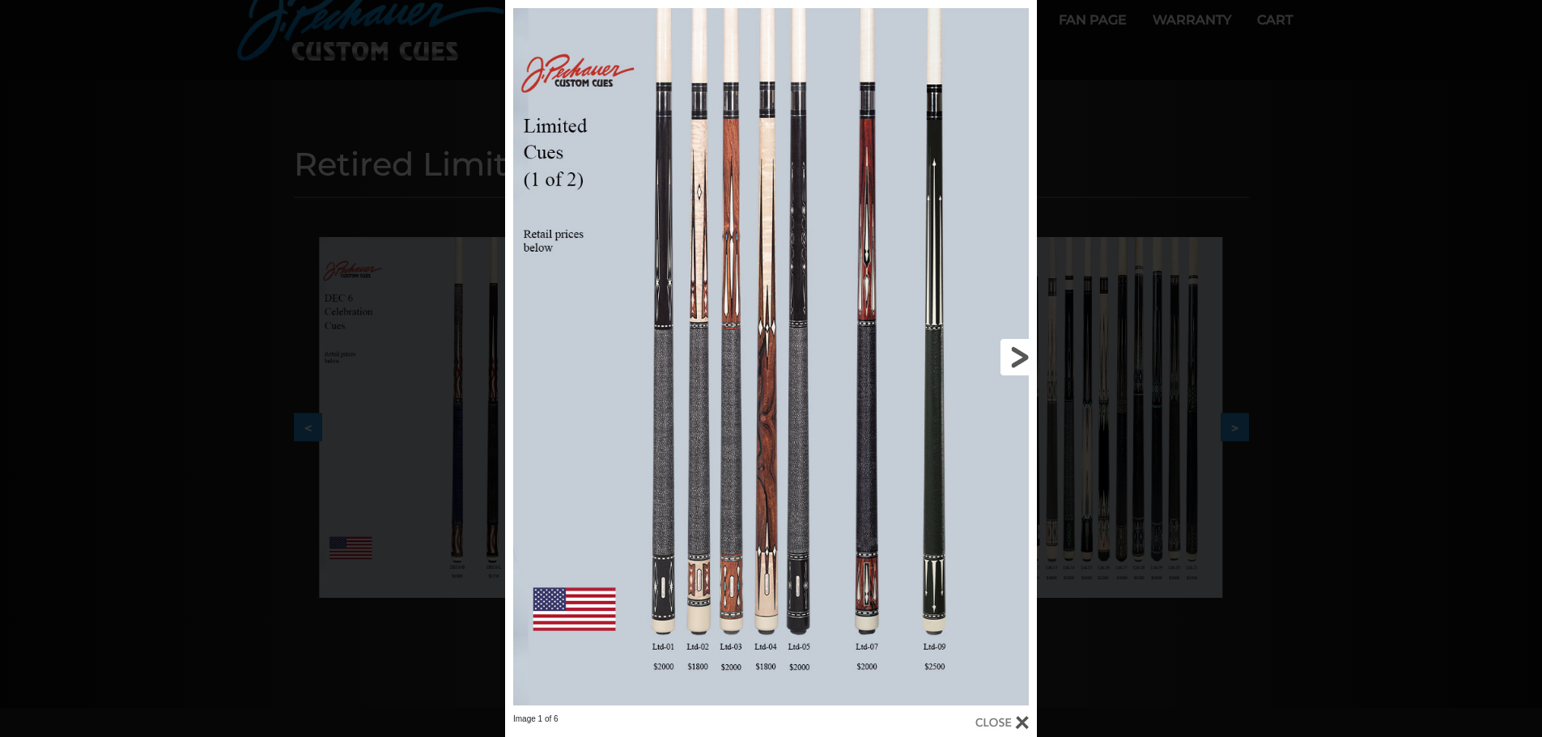
click at [1014, 359] on link at bounding box center [917, 357] width 240 height 714
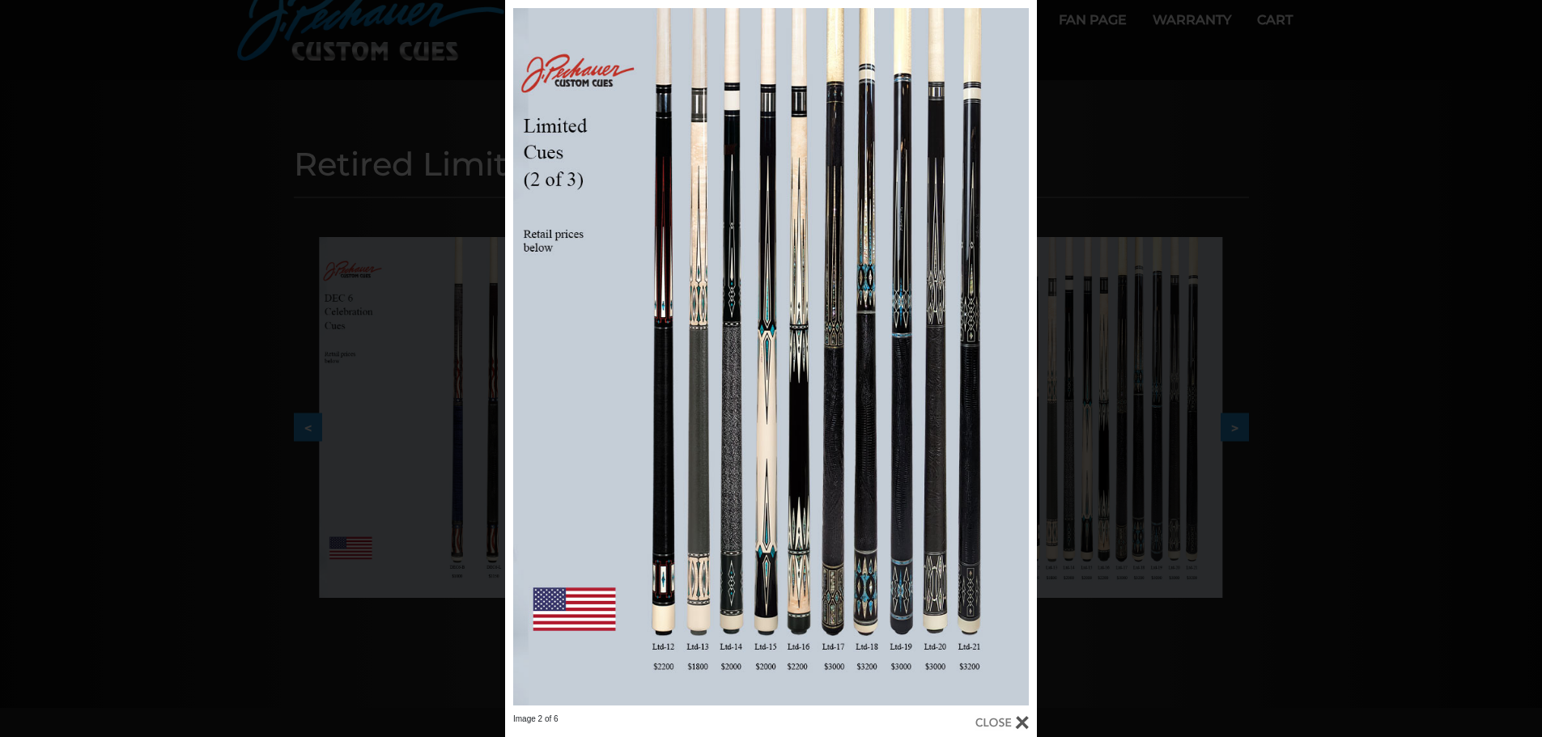
click at [1181, 121] on div "Image 2 of 6" at bounding box center [771, 368] width 1542 height 737
